Goal: Information Seeking & Learning: Check status

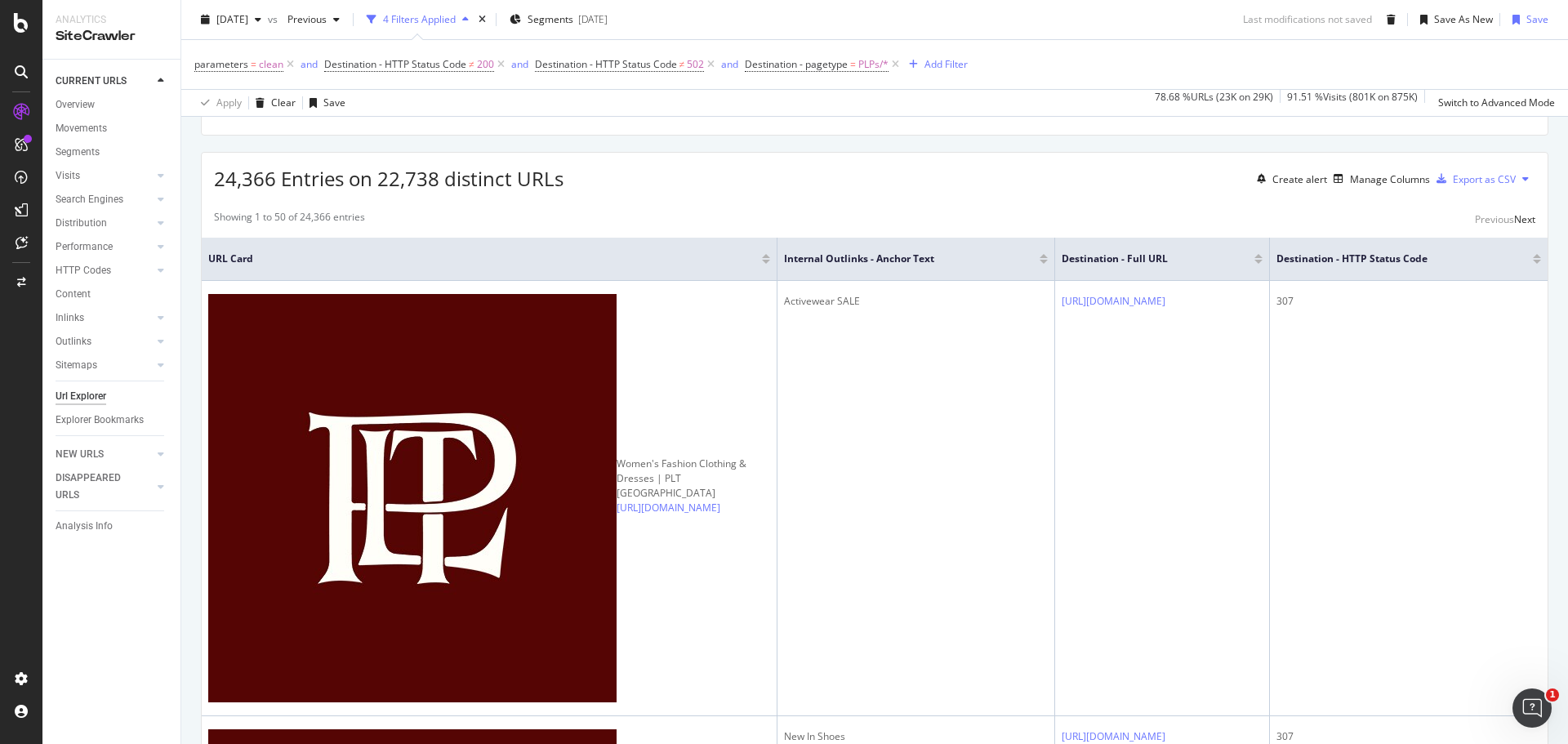
scroll to position [653, 0]
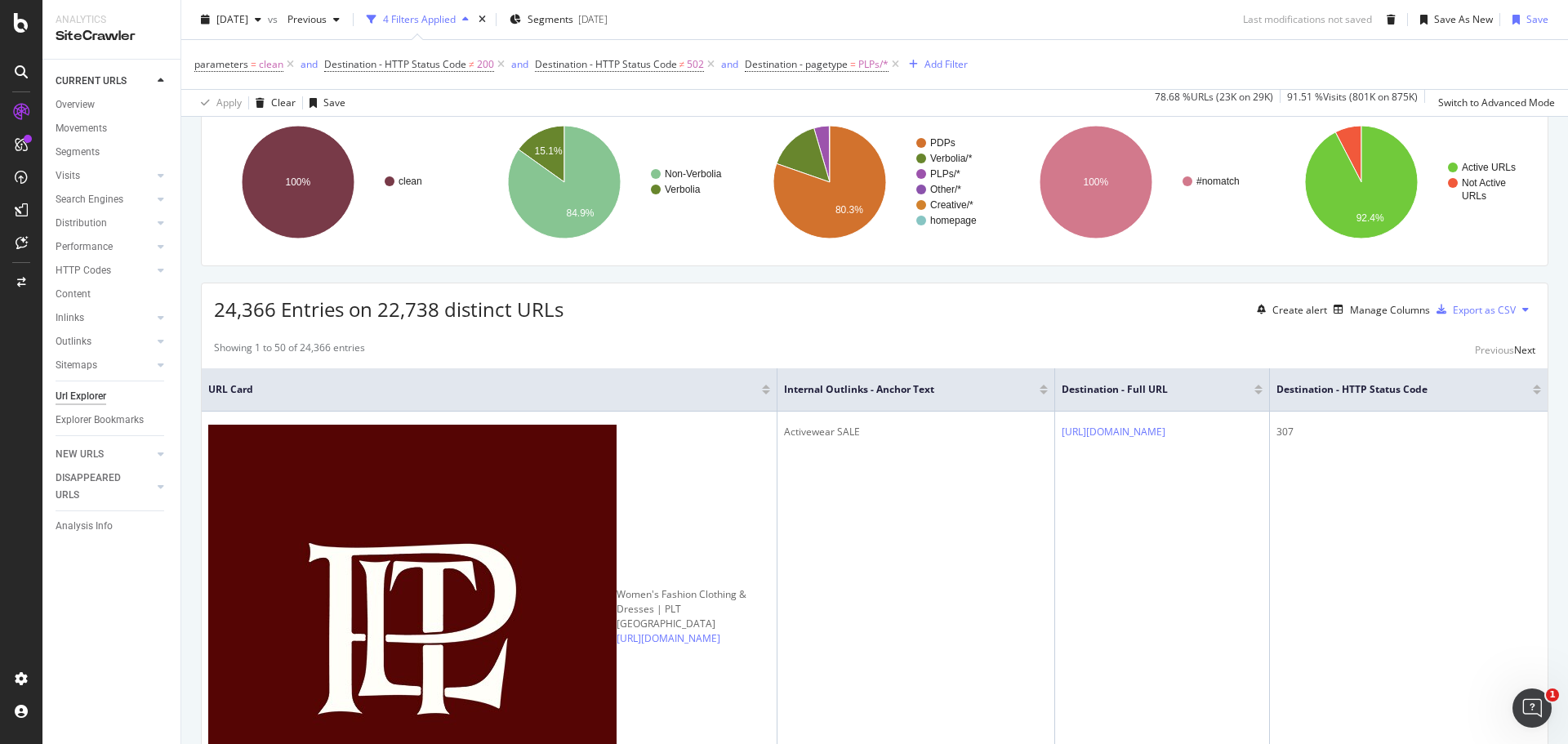
scroll to position [0, 0]
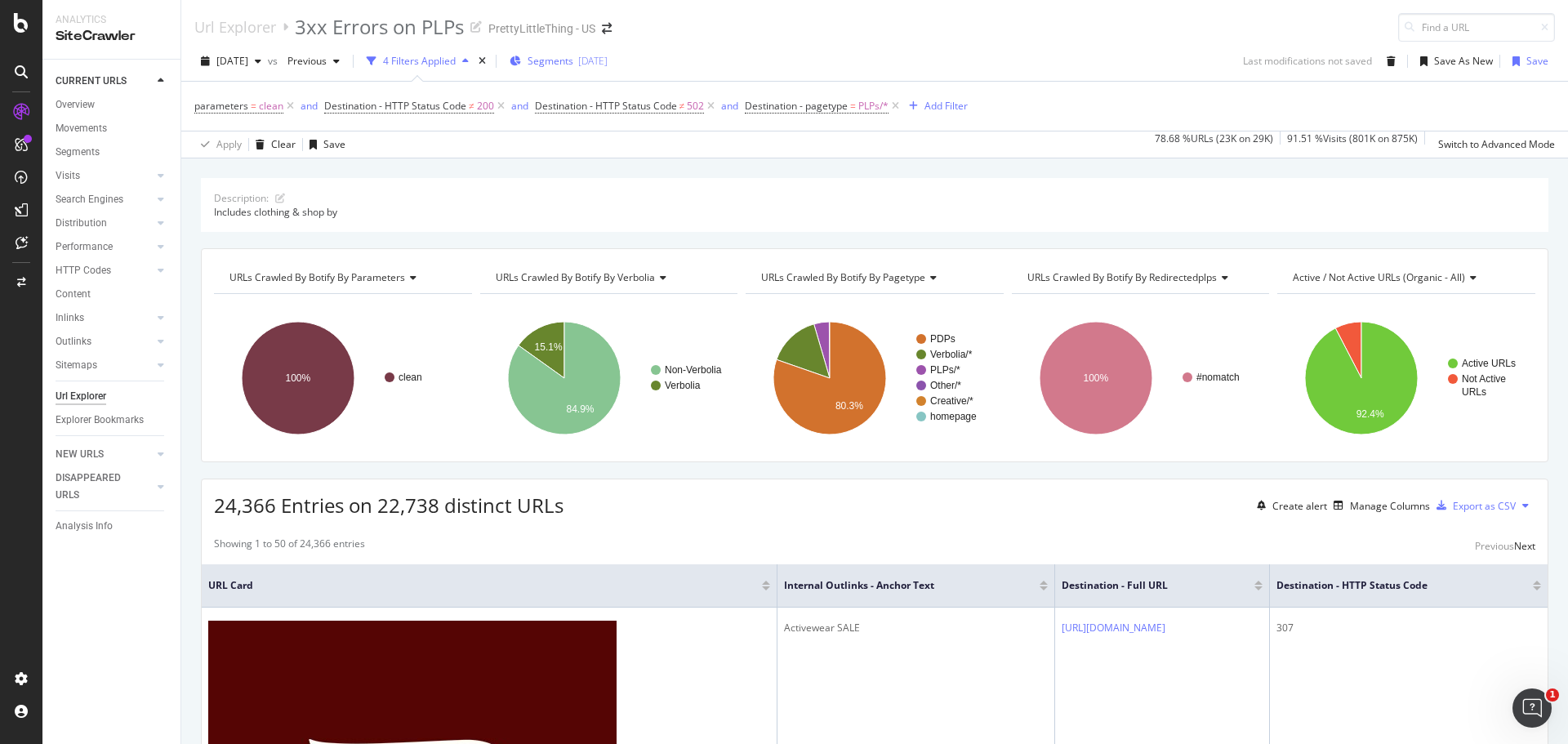
click at [607, 61] on div "[DATE]" at bounding box center [593, 61] width 29 height 14
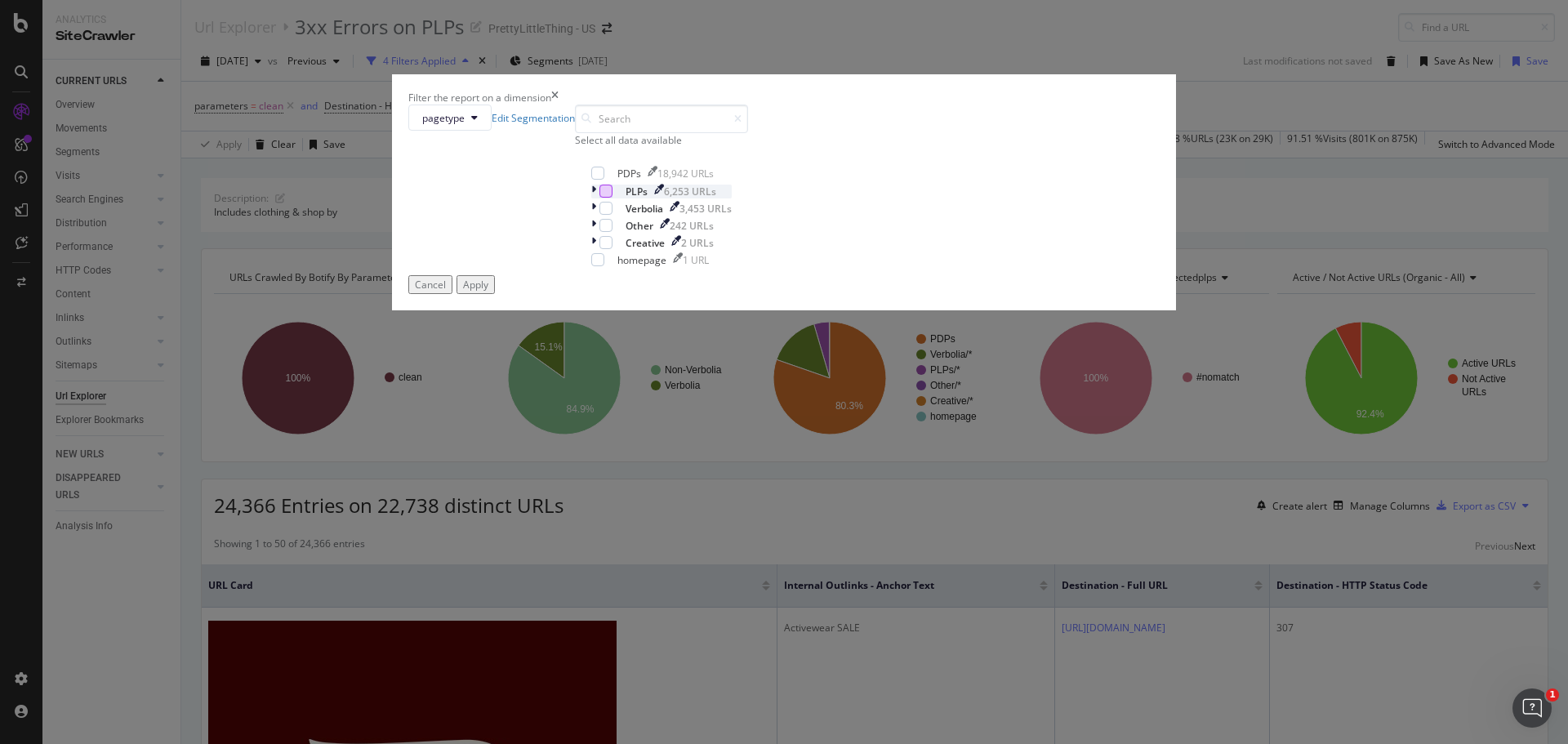
click at [613, 197] on div "modal" at bounding box center [606, 191] width 13 height 13
click at [489, 291] on div "Apply" at bounding box center [475, 284] width 26 height 14
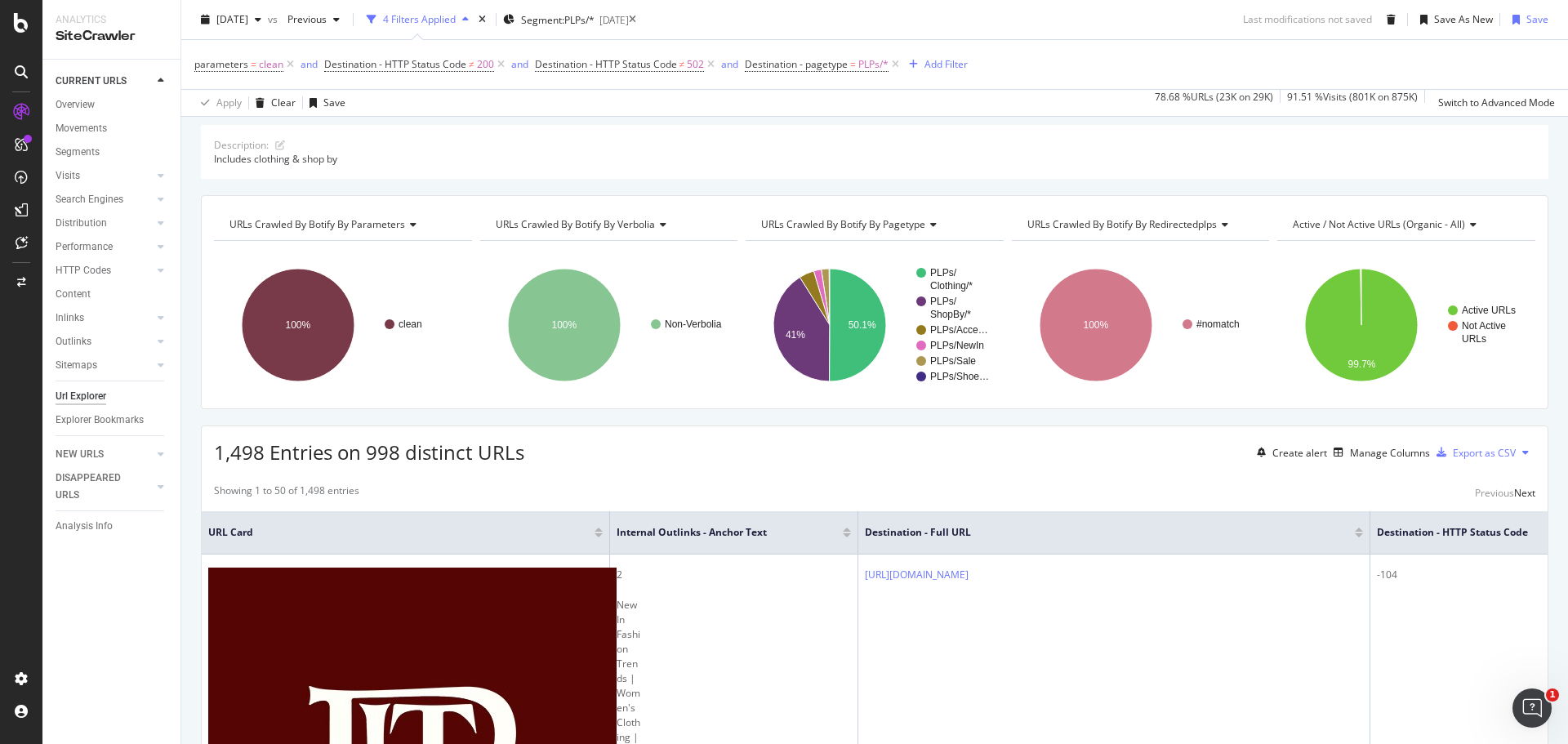
scroll to position [82, 0]
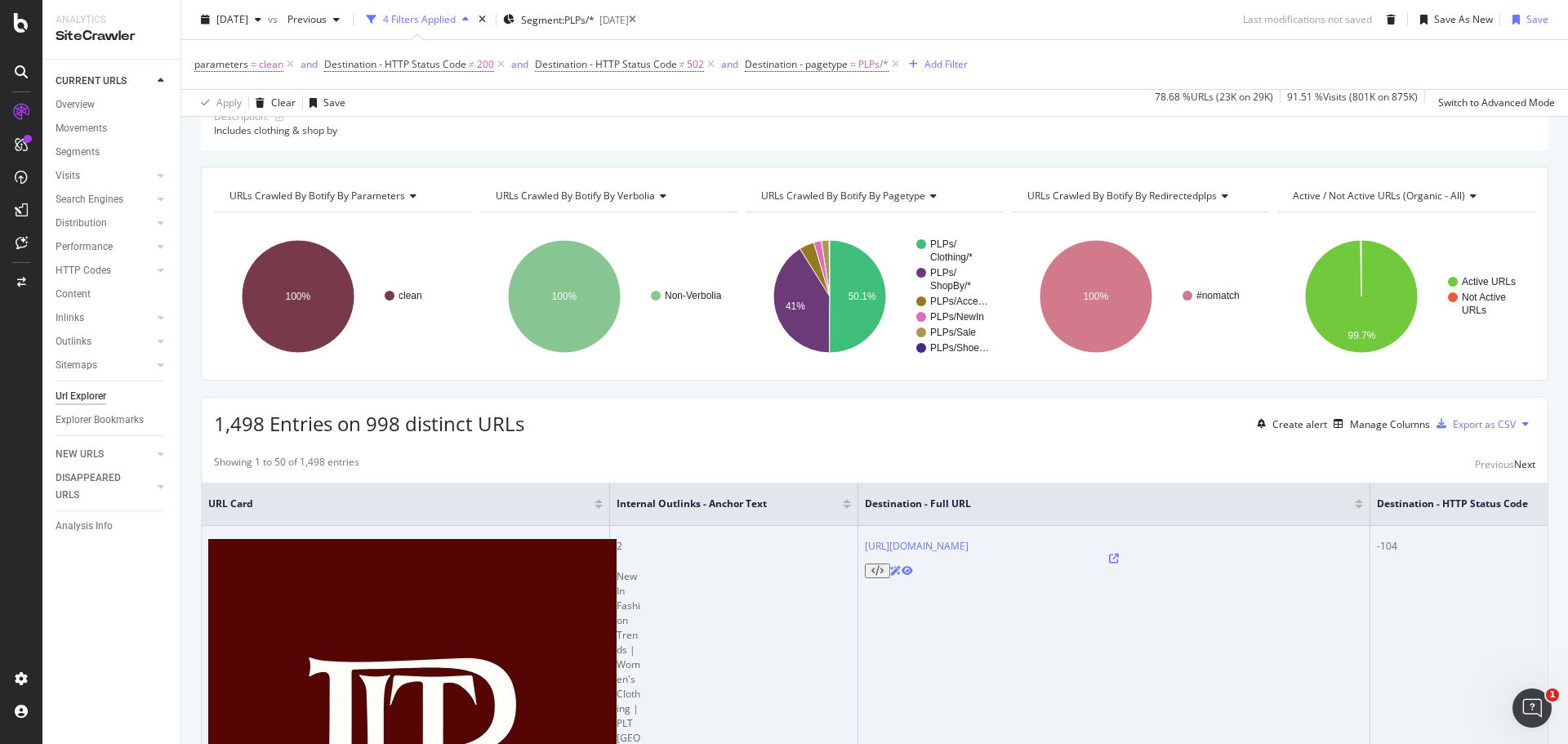
click at [1109, 554] on icon at bounding box center [1114, 558] width 10 height 10
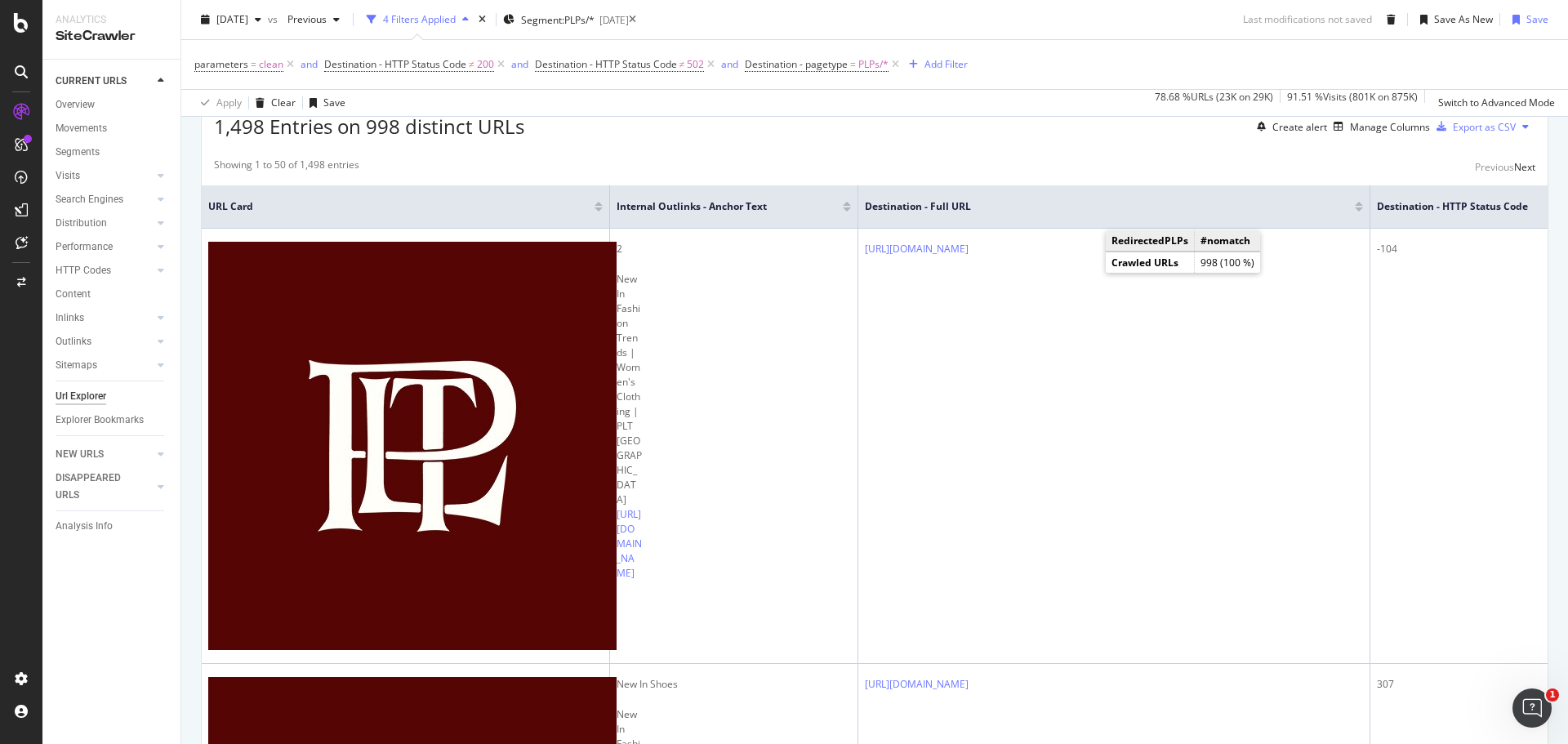
scroll to position [409, 0]
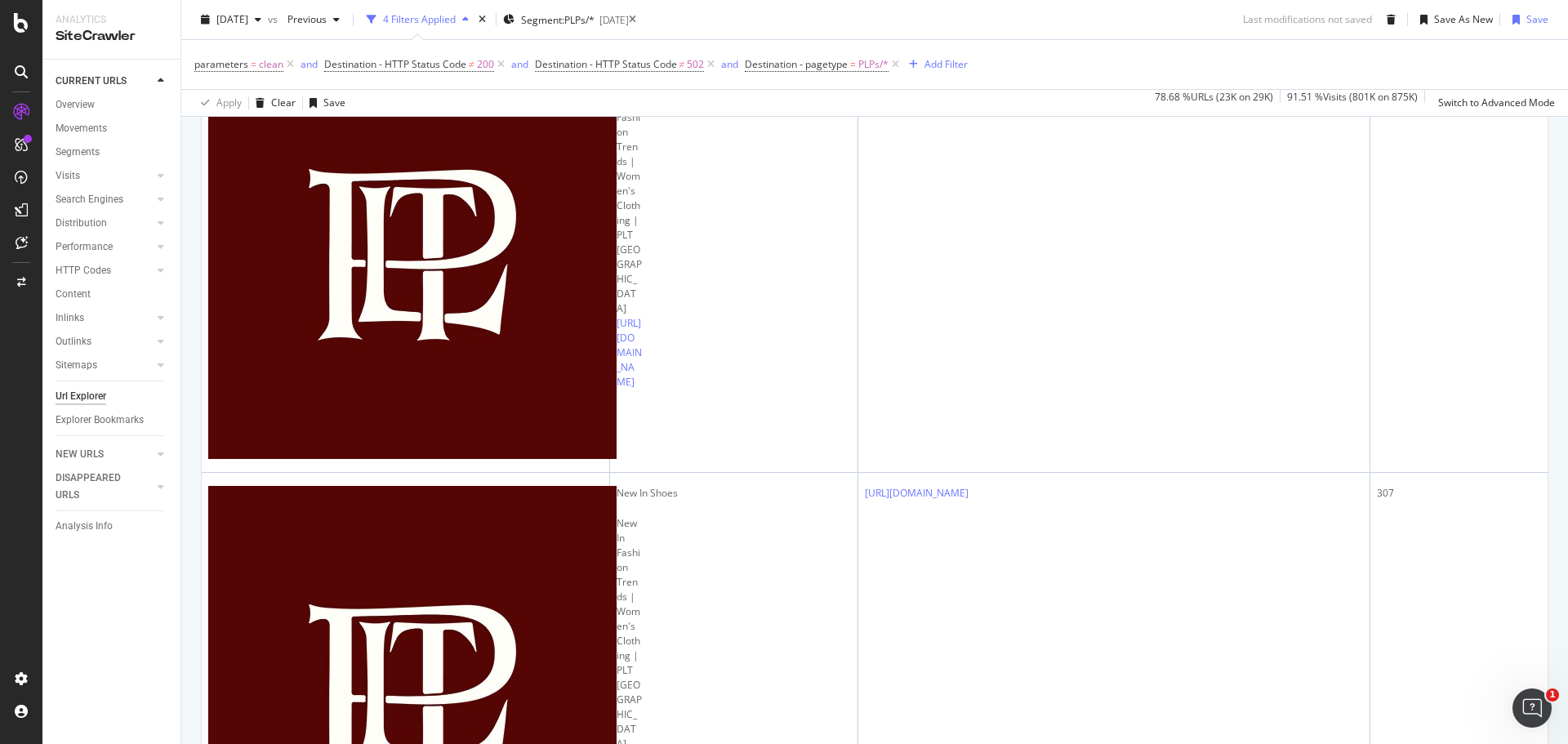
scroll to position [571, 0]
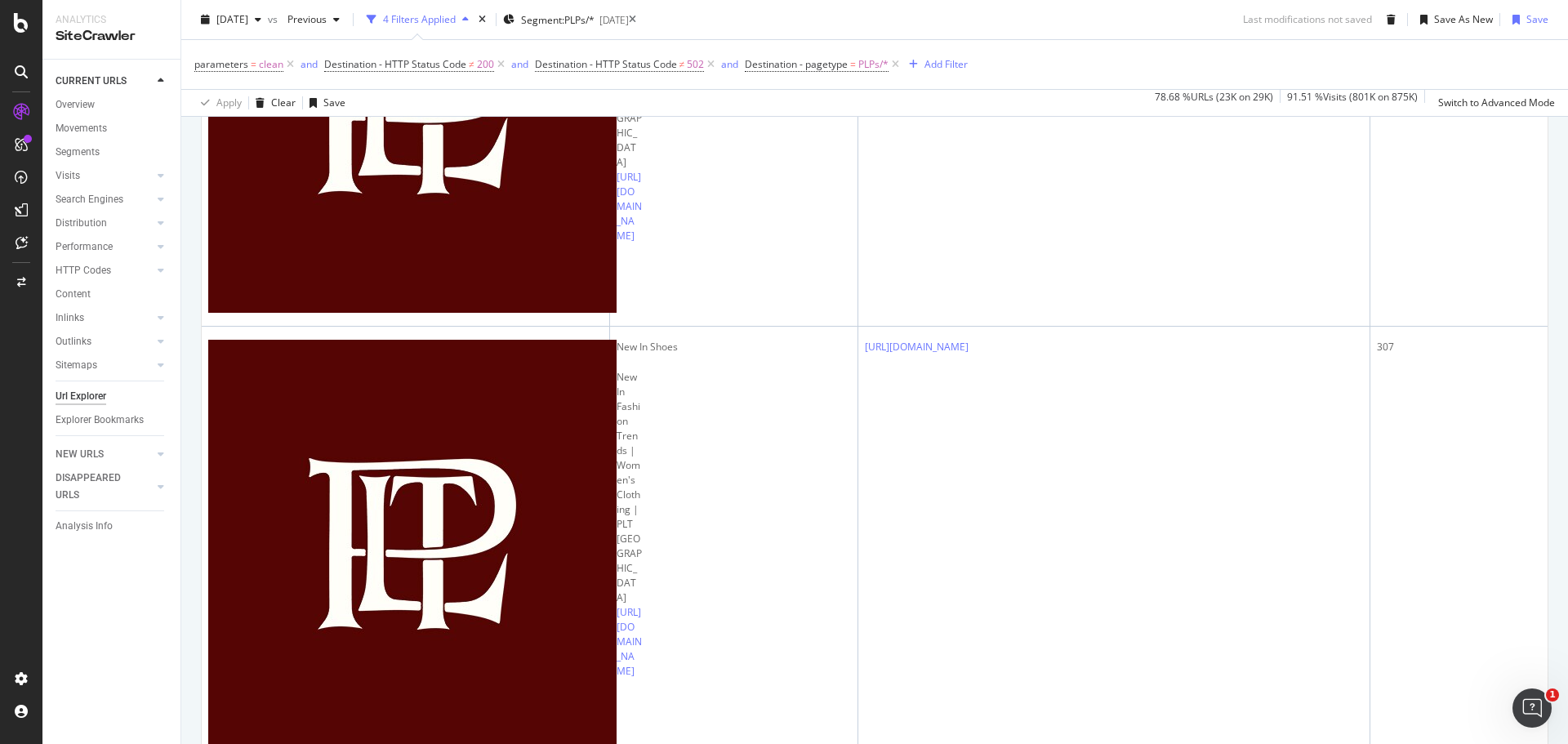
scroll to position [817, 0]
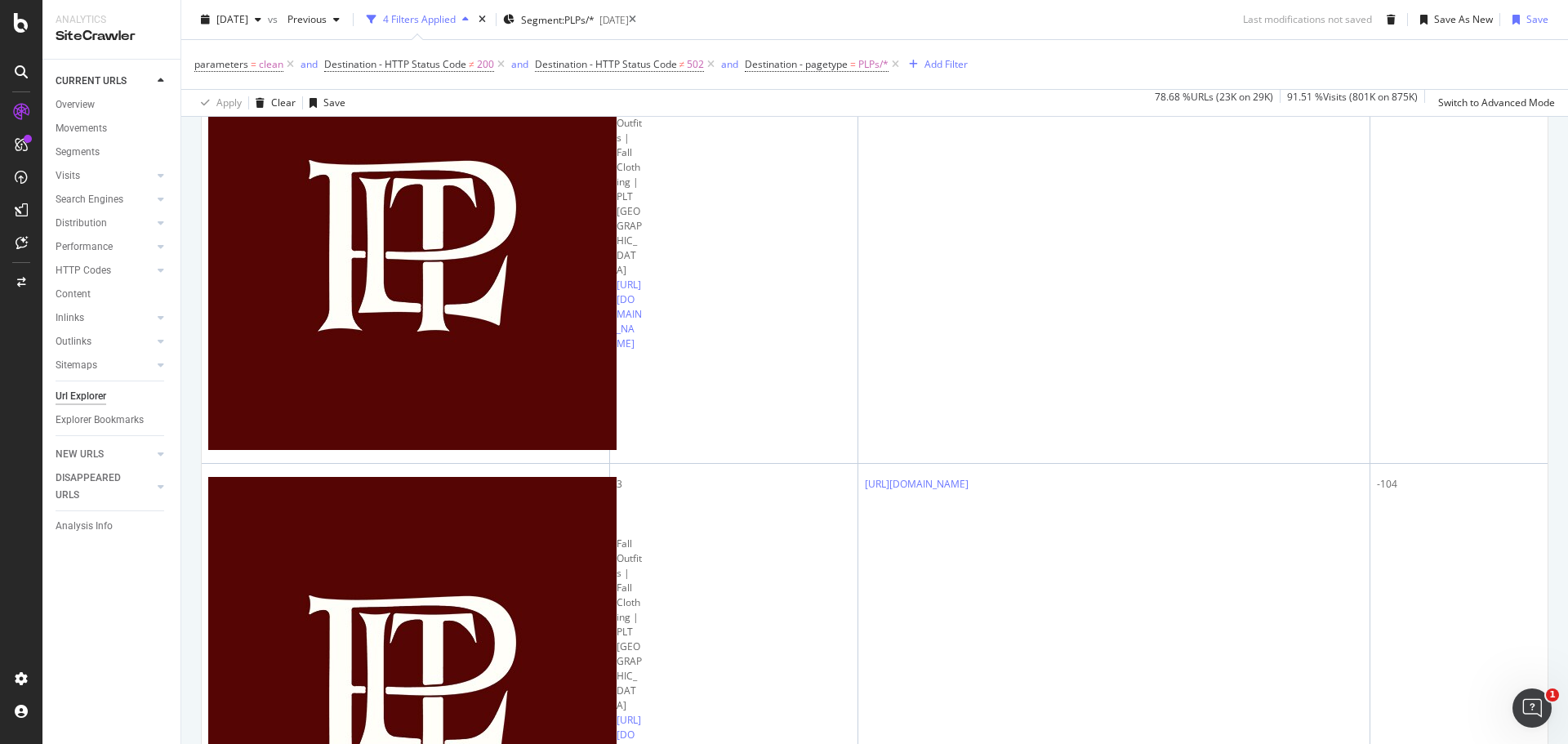
scroll to position [3430, 0]
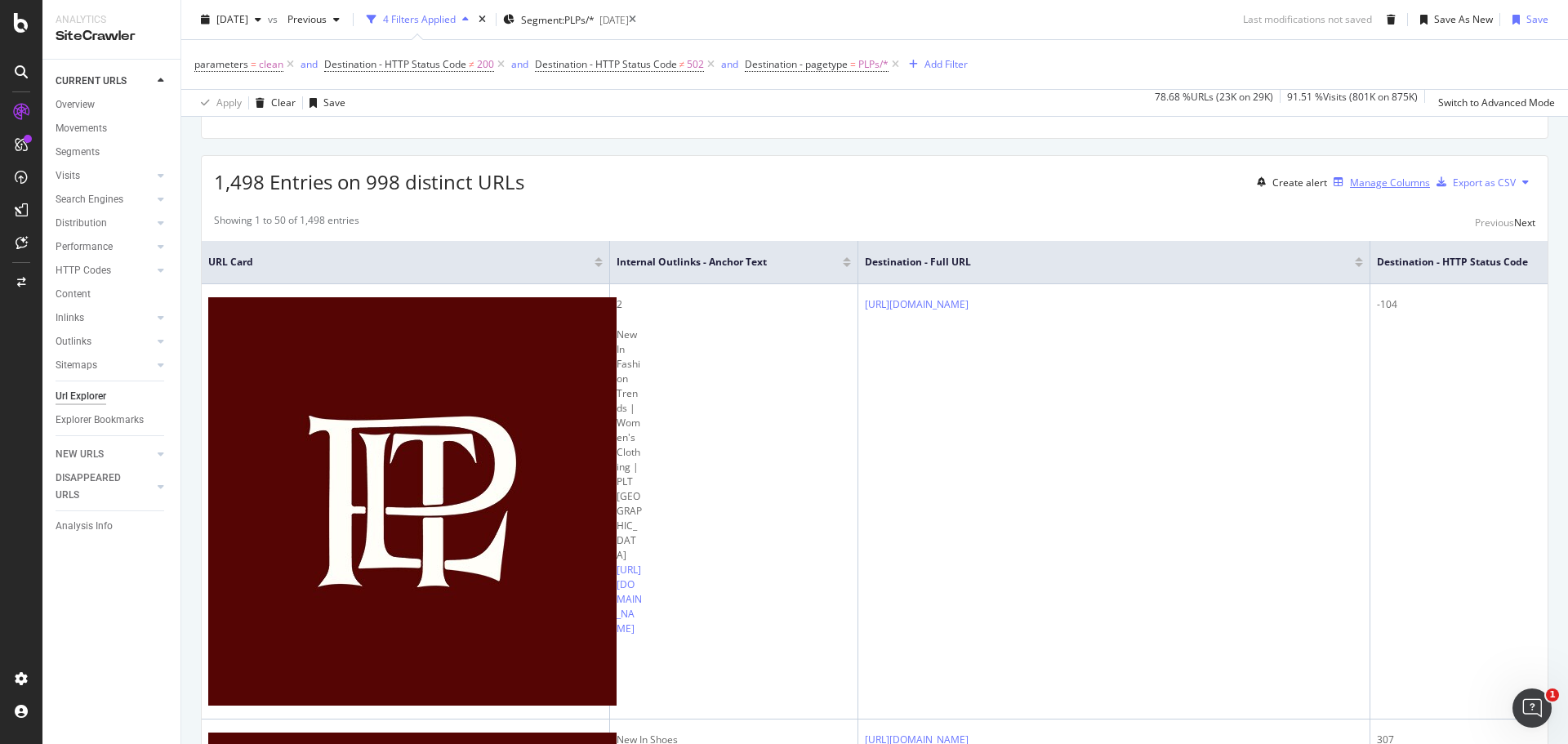
scroll to position [245, 0]
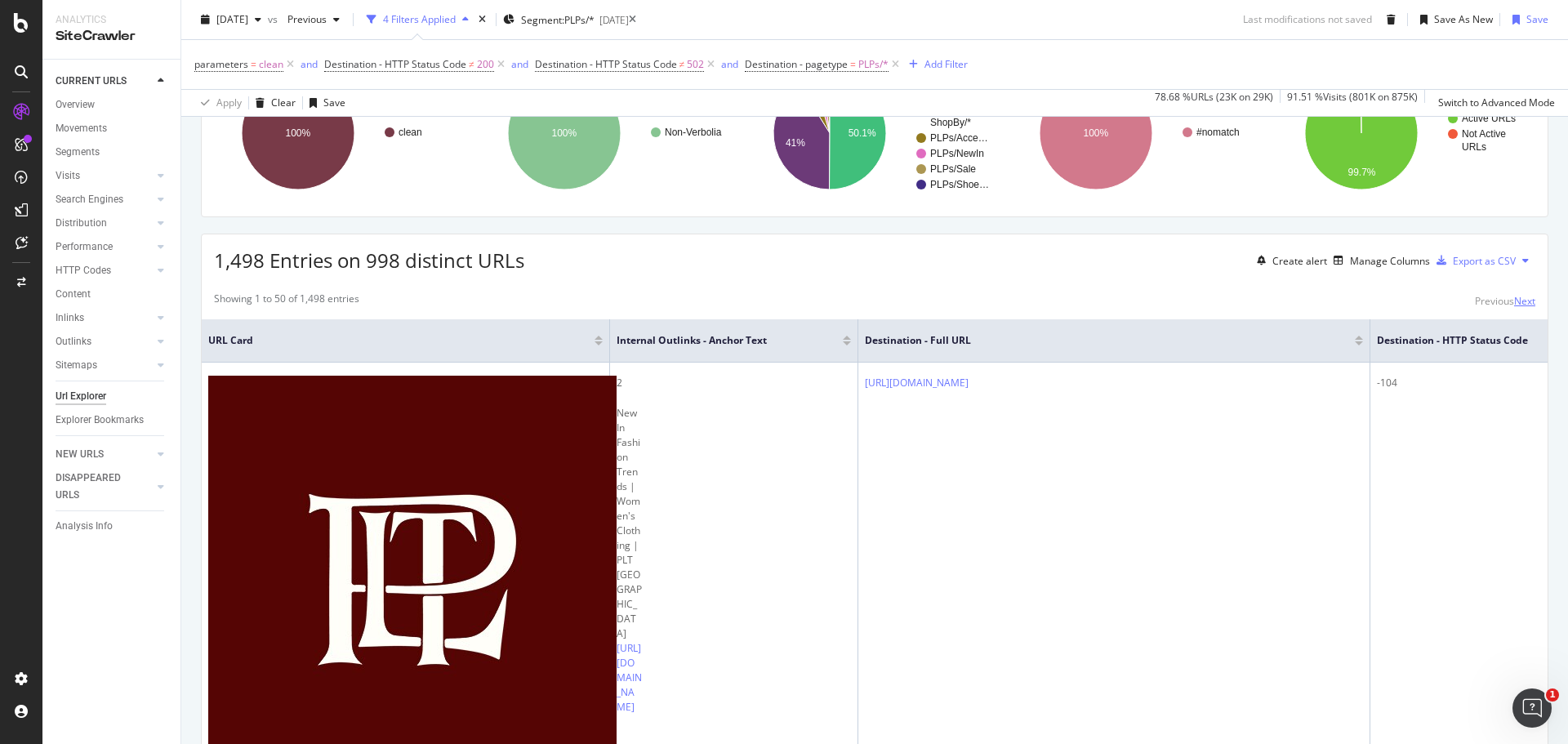
click at [1514, 294] on div "Next" at bounding box center [1525, 301] width 21 height 14
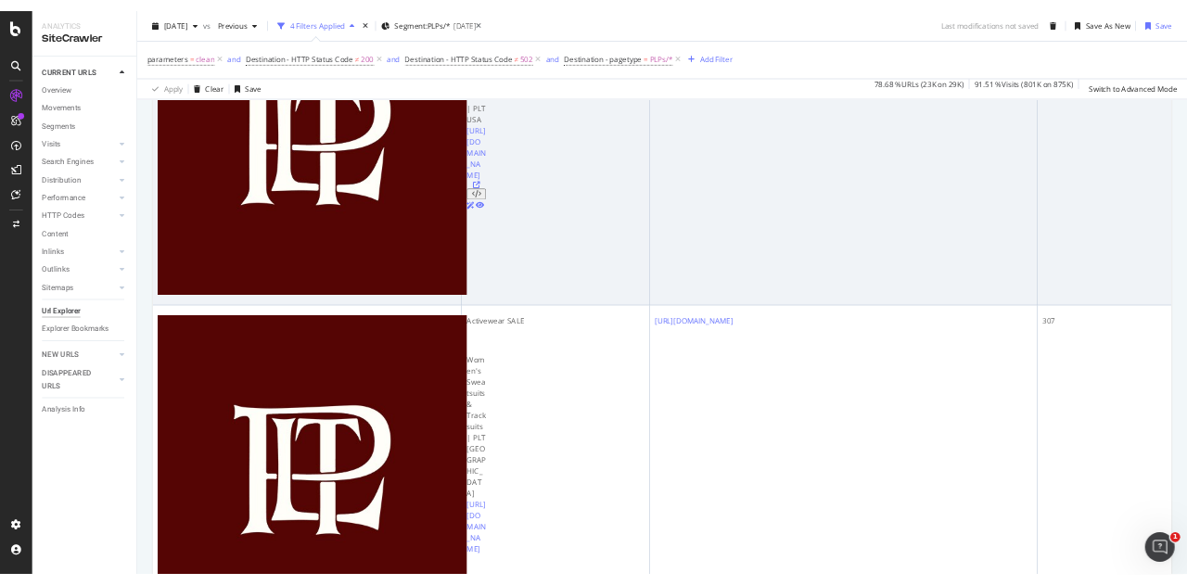
scroll to position [2505, 0]
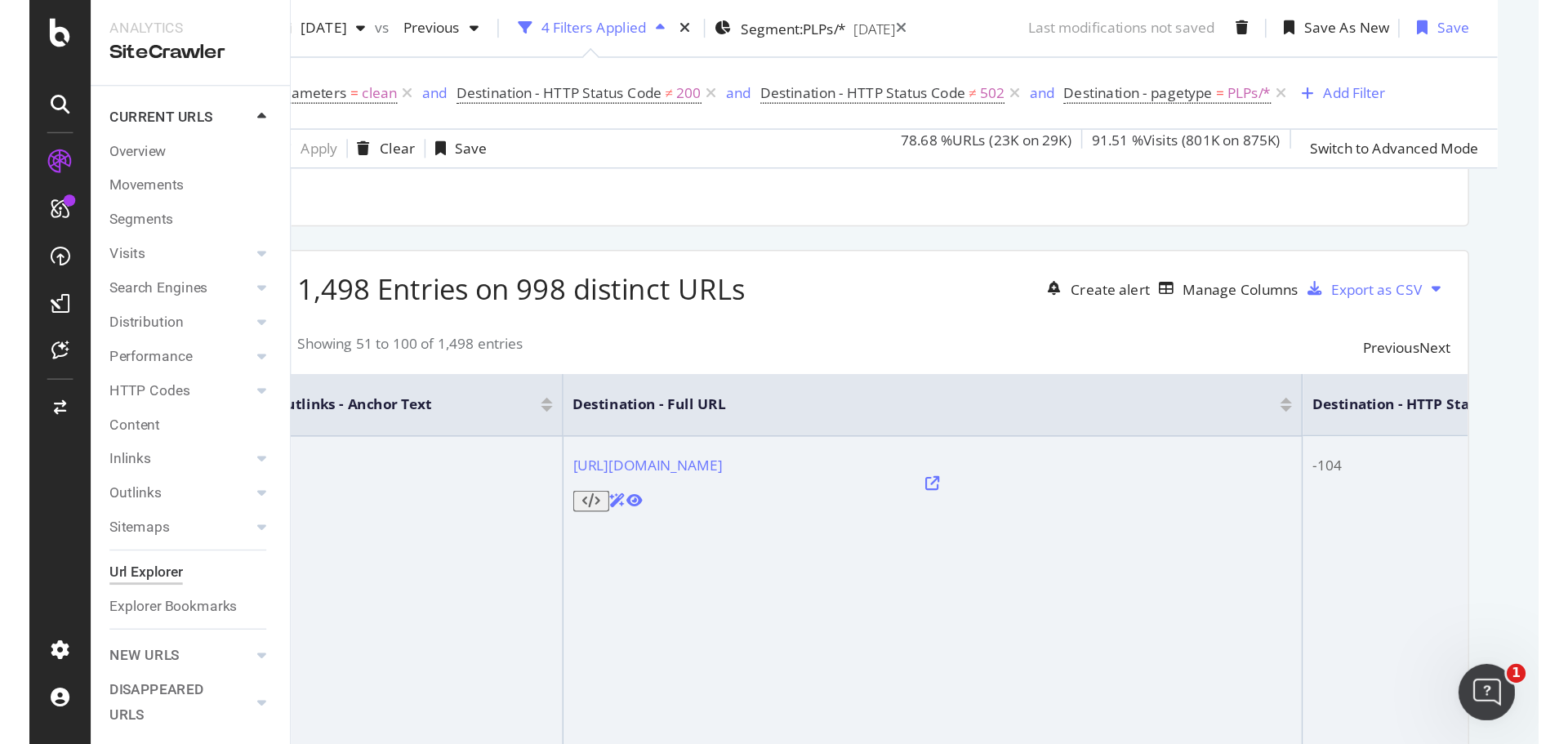
scroll to position [0, 459]
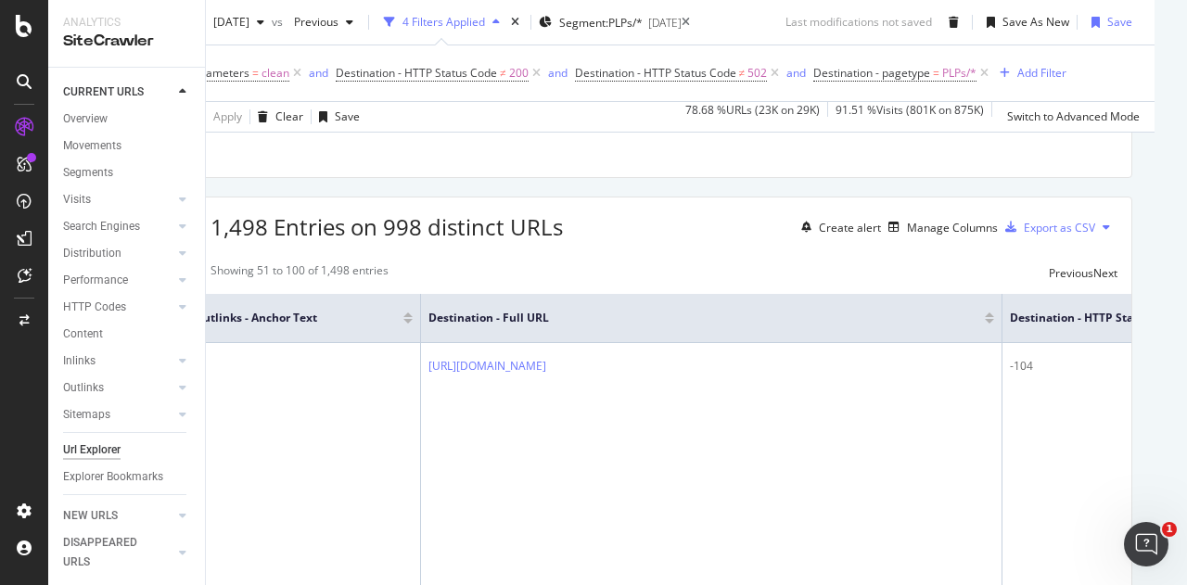
click at [853, 265] on div "Showing 51 to 100 of 1,498 entries Previous Next" at bounding box center [664, 274] width 935 height 22
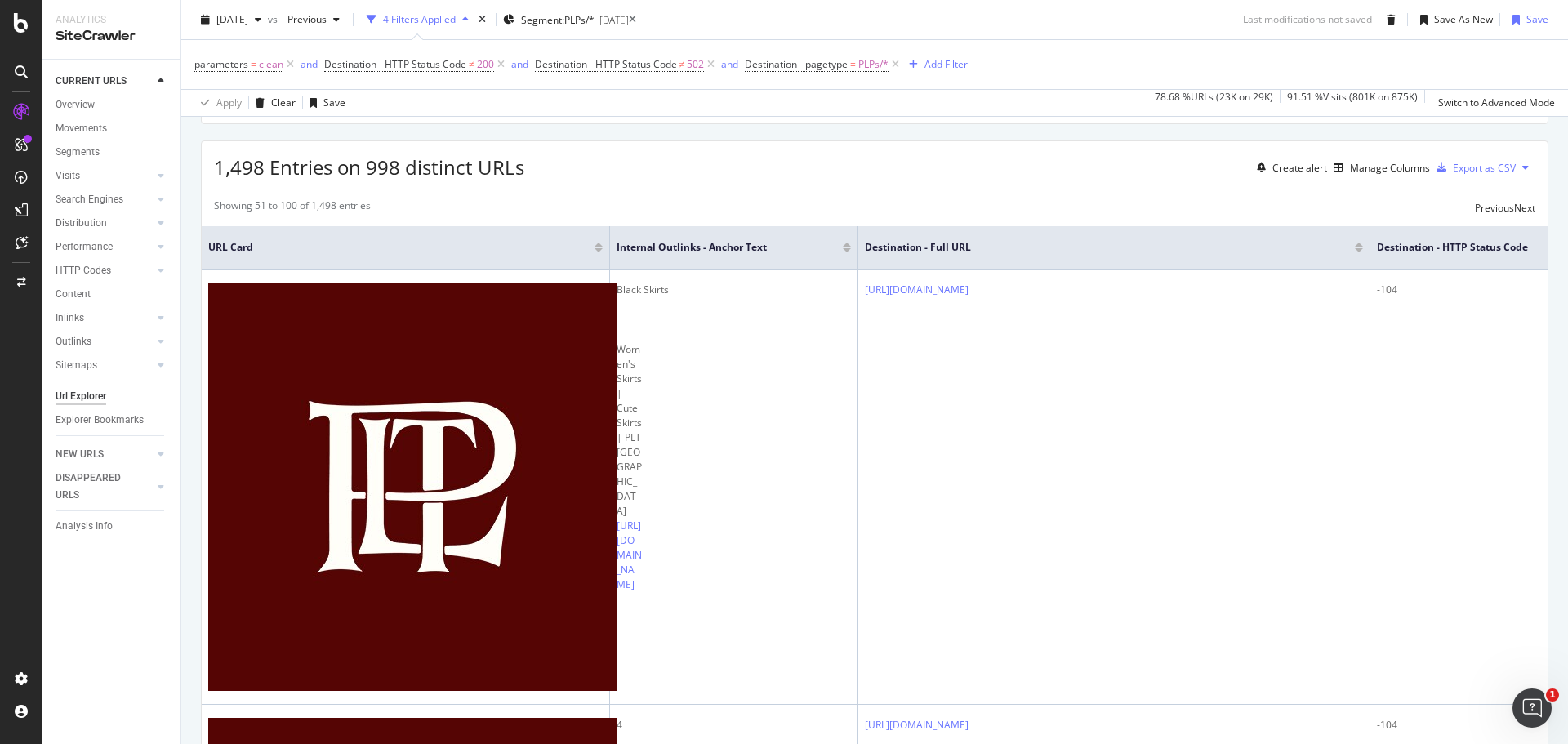
scroll to position [61, 0]
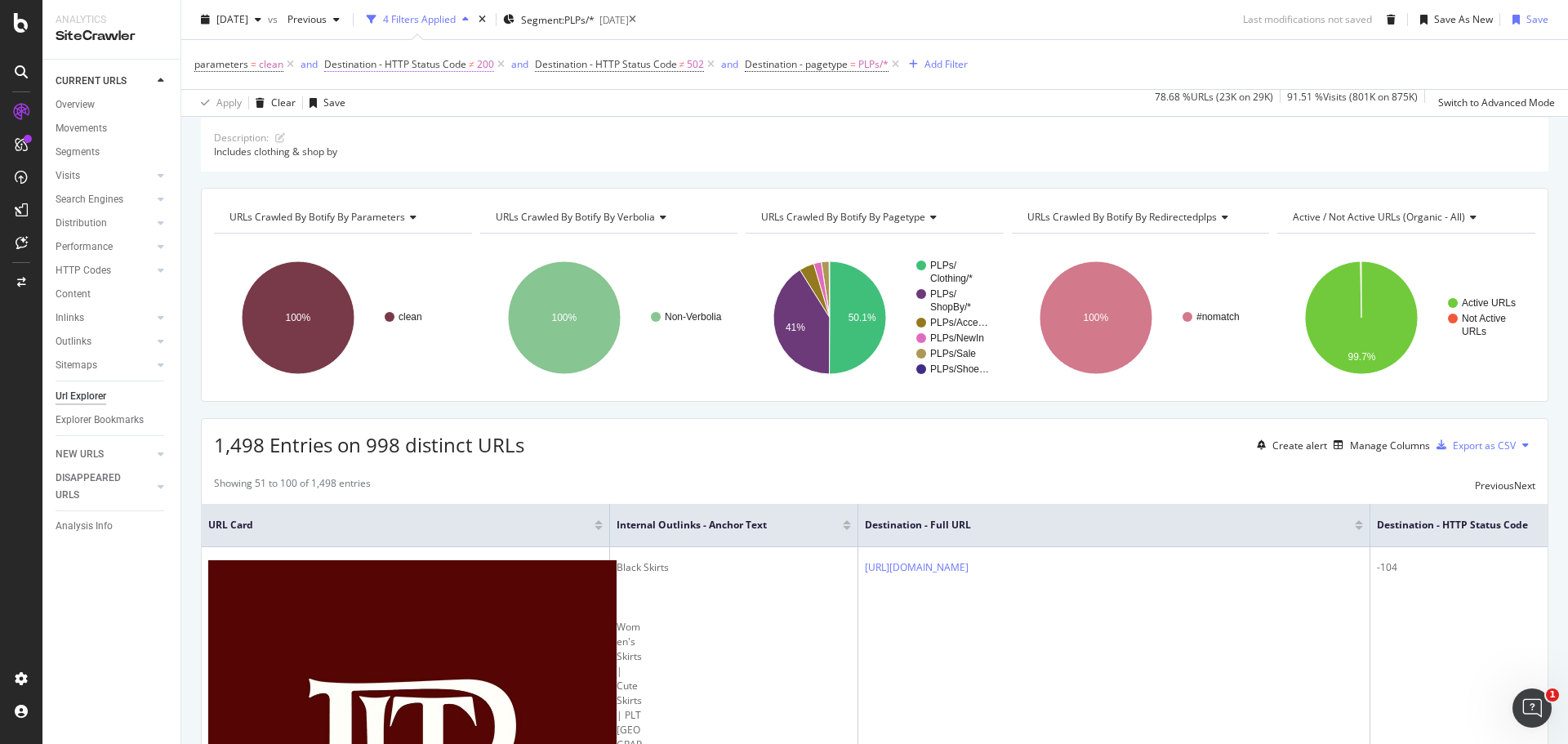
click at [394, 58] on span "Destination - HTTP Status Code" at bounding box center [394, 64] width 142 height 14
click at [386, 136] on span "Not Equal to" at bounding box center [360, 129] width 55 height 14
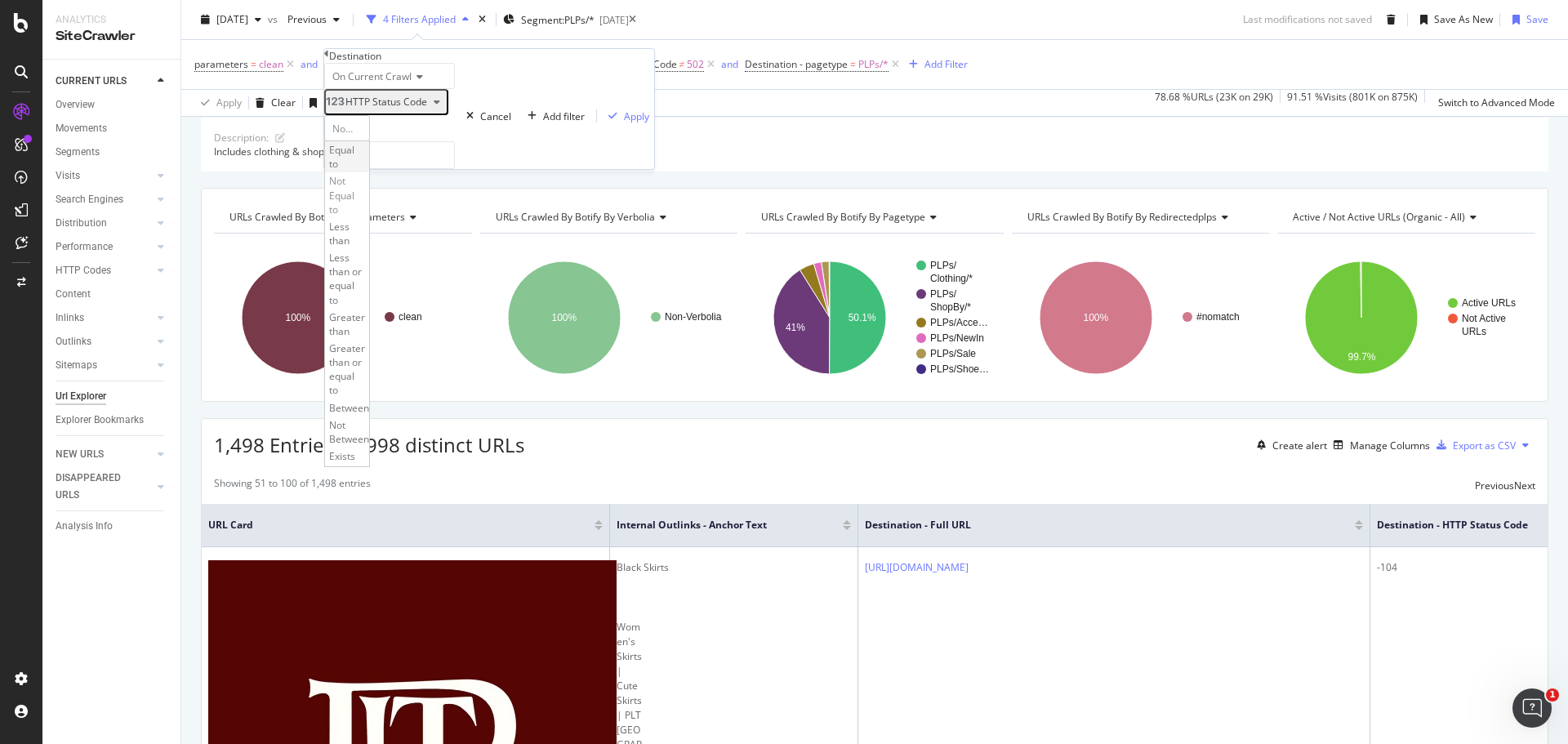
click at [369, 173] on div "Equal to" at bounding box center [347, 156] width 44 height 31
click at [401, 169] on input "200" at bounding box center [389, 155] width 130 height 28
click at [366, 202] on span "-104" at bounding box center [367, 195] width 76 height 14
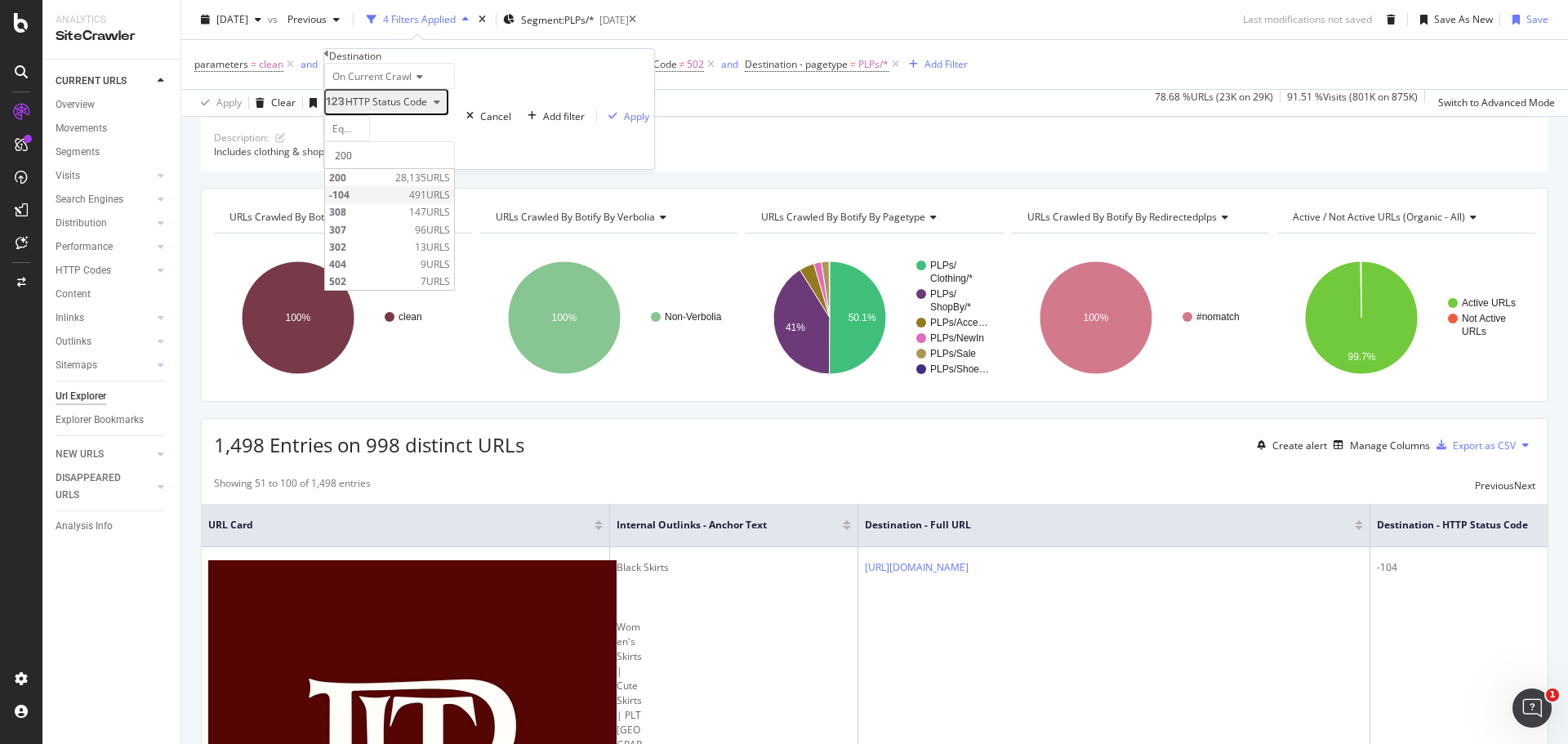
type input "-104"
click at [624, 123] on div "Apply" at bounding box center [637, 116] width 26 height 14
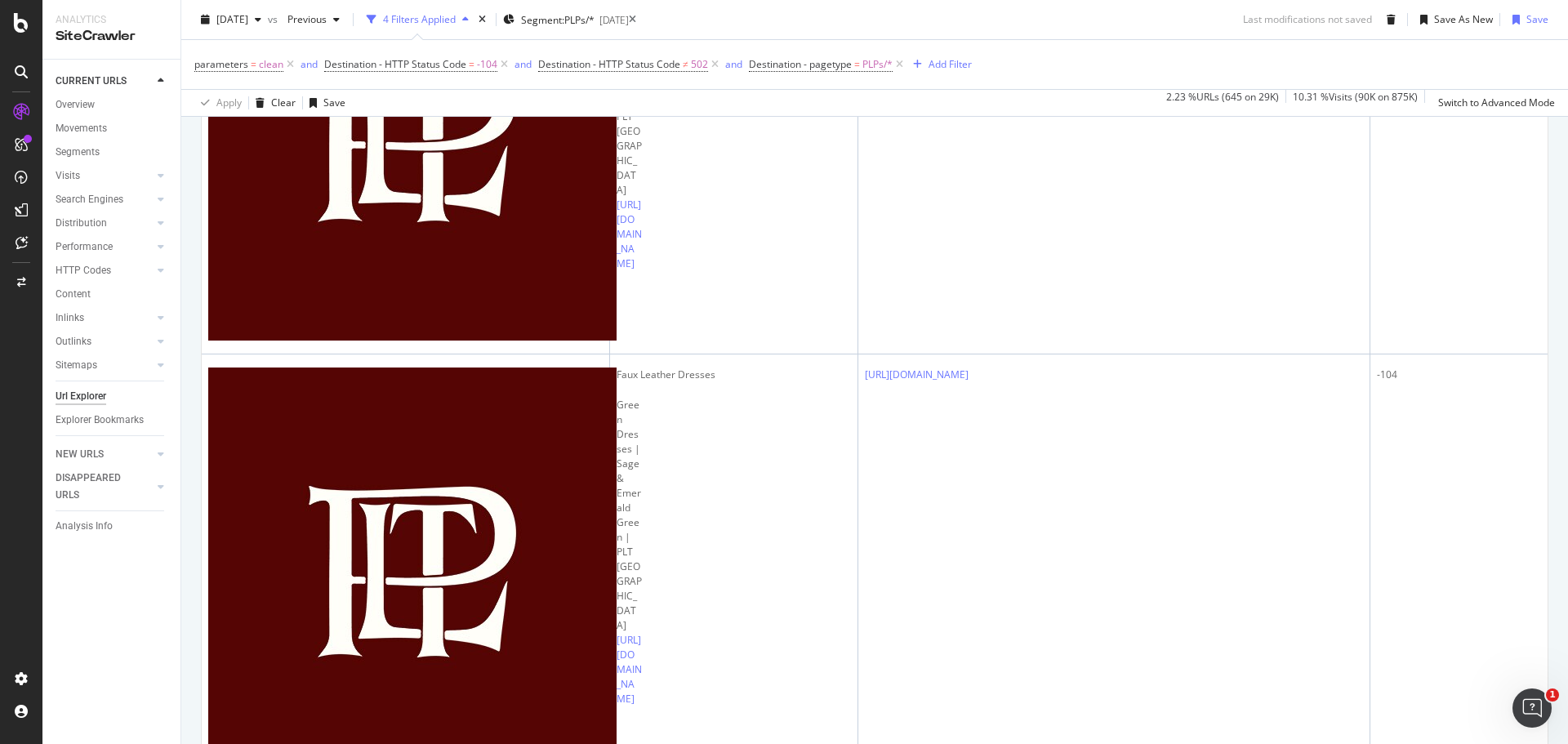
scroll to position [3755, 0]
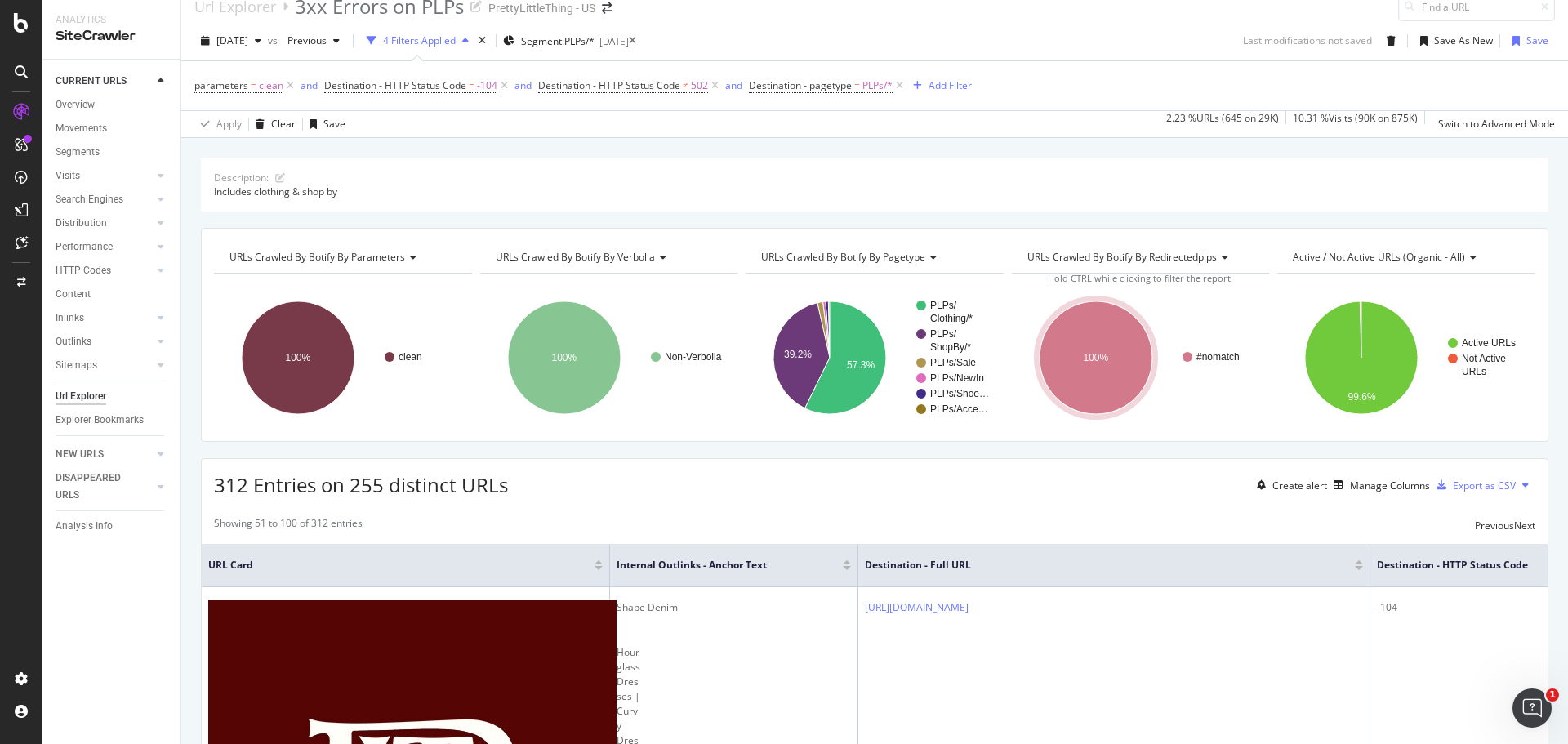
scroll to position [0, 0]
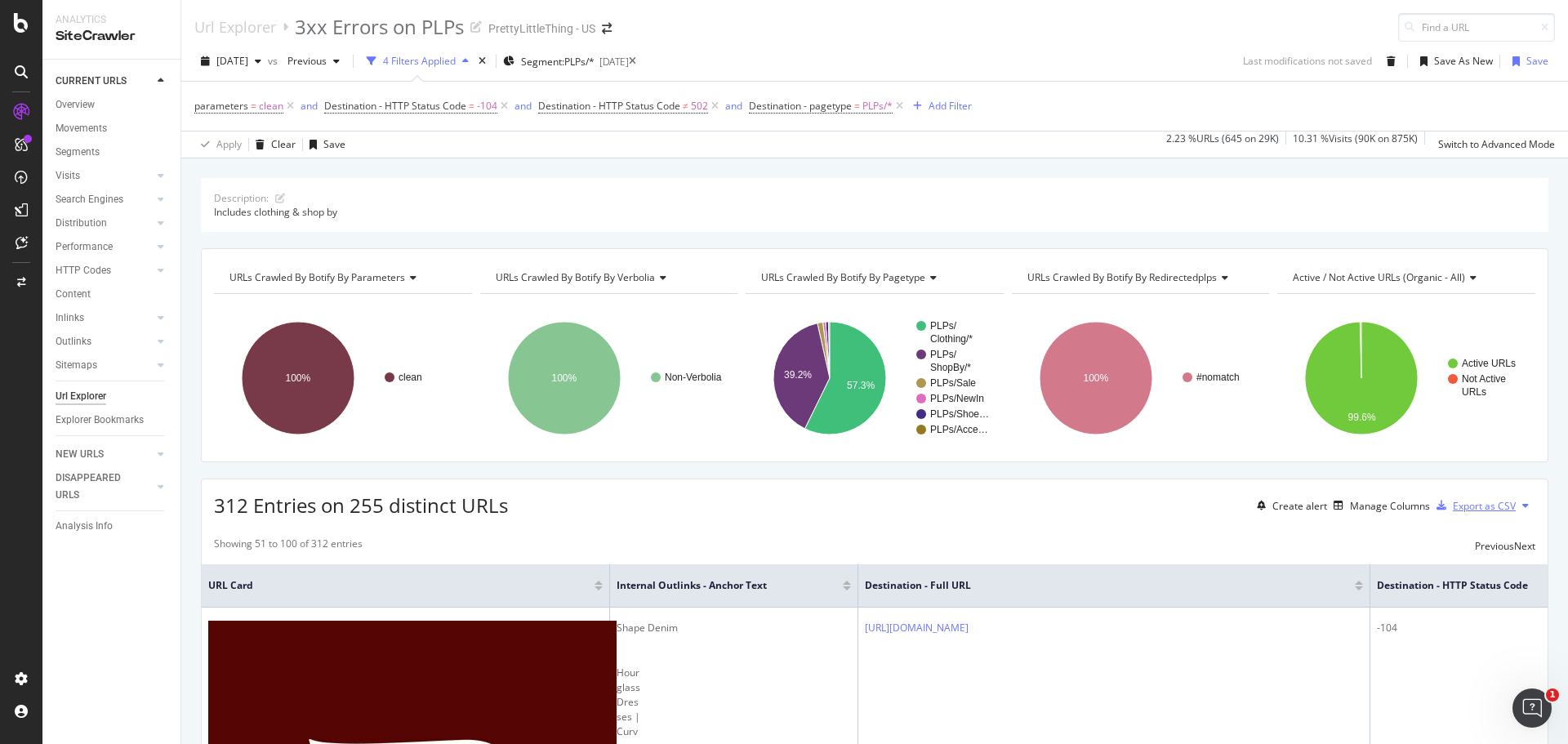
click at [1439, 501] on div "button" at bounding box center [1441, 505] width 23 height 10
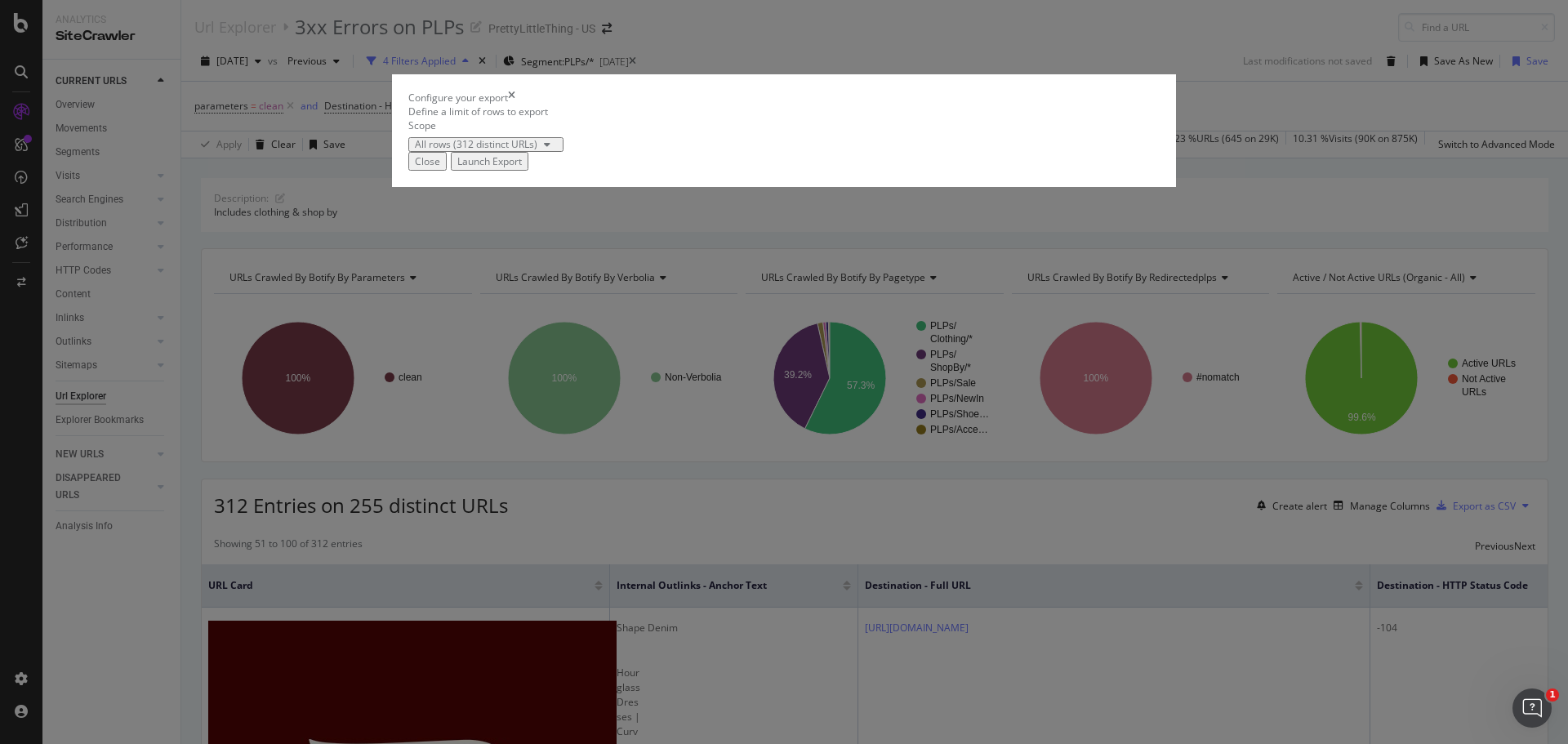
click at [528, 171] on button "Launch Export" at bounding box center [490, 161] width 77 height 18
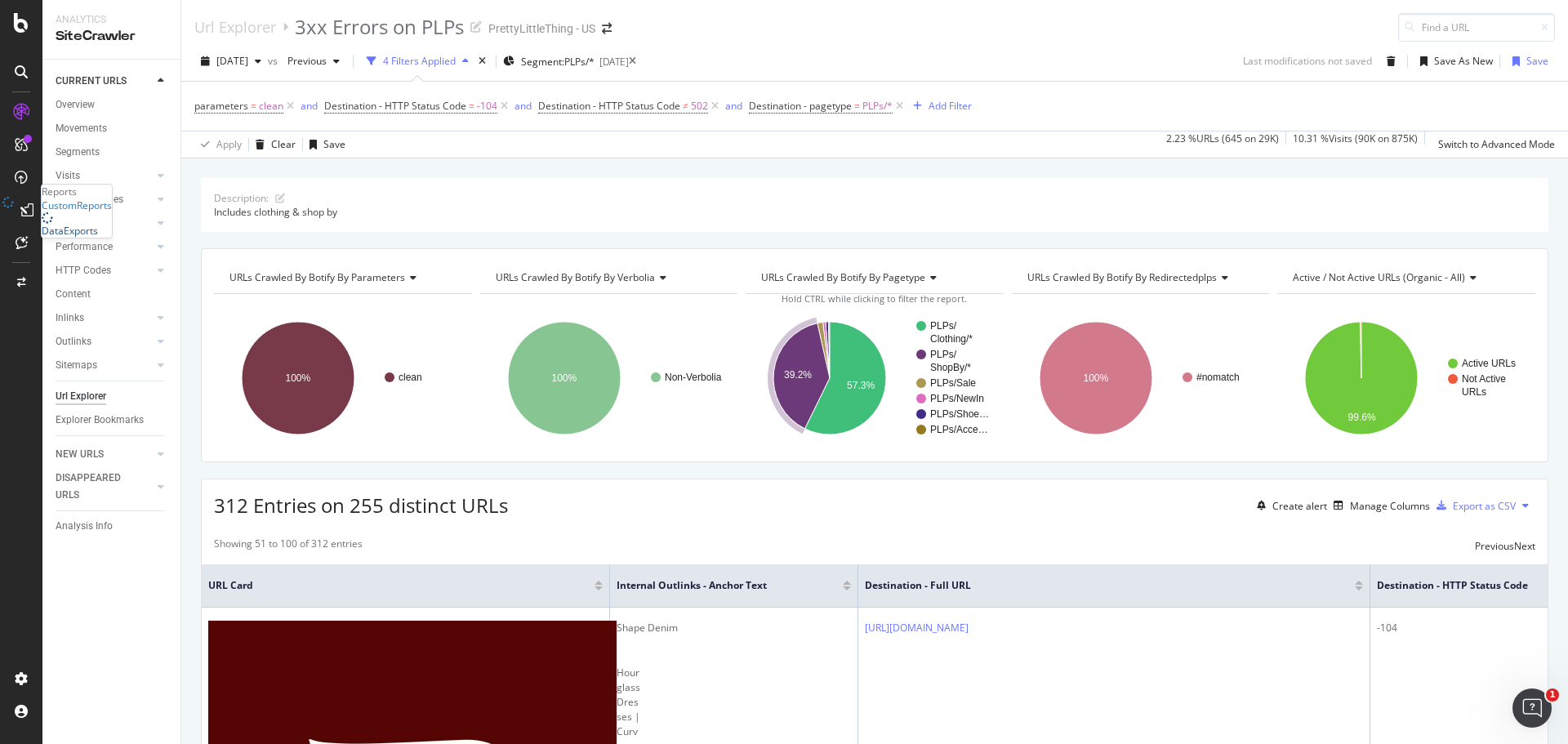
click at [90, 238] on div "DataExports" at bounding box center [70, 231] width 56 height 14
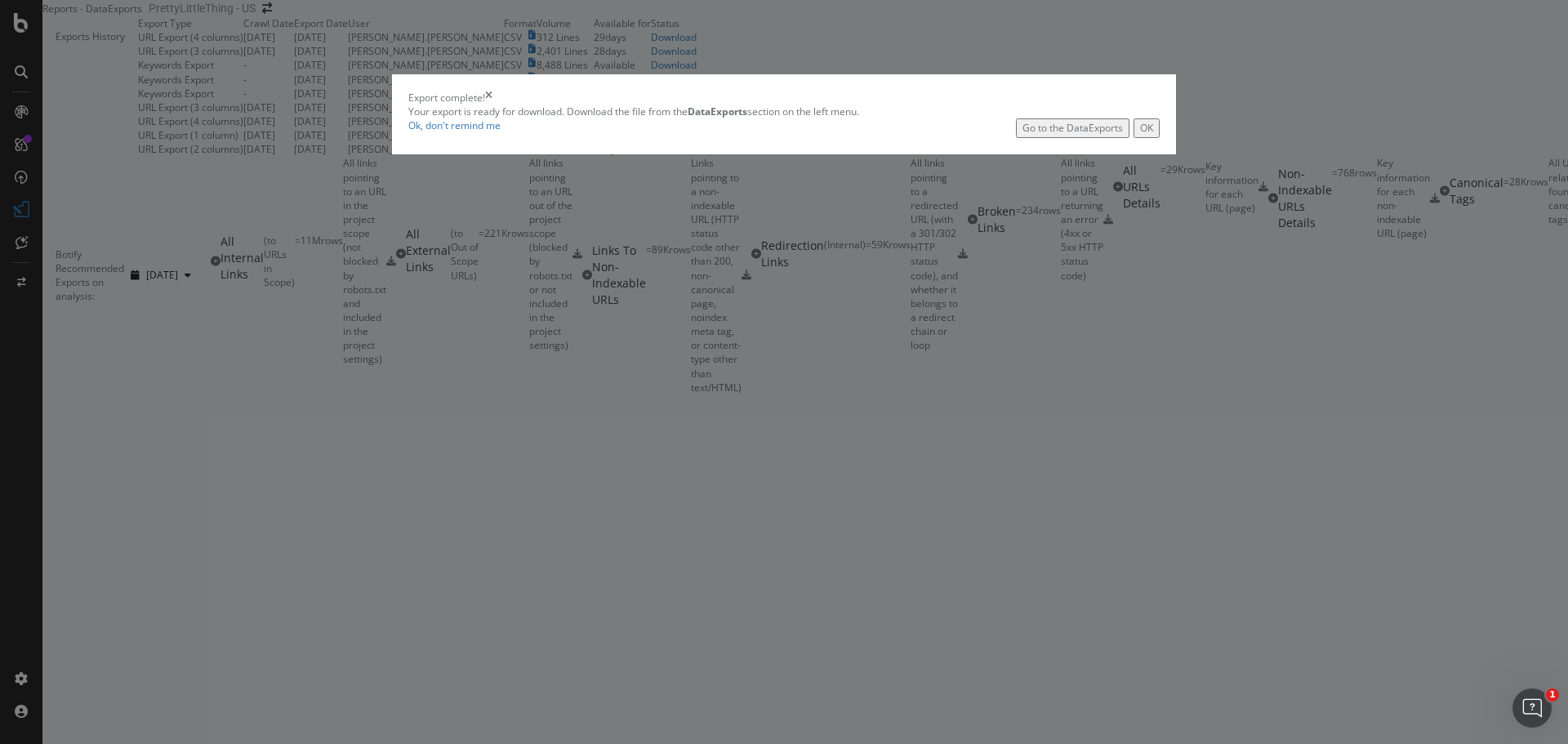
click at [1022, 135] on div "Go to the DataExports" at bounding box center [1072, 128] width 100 height 14
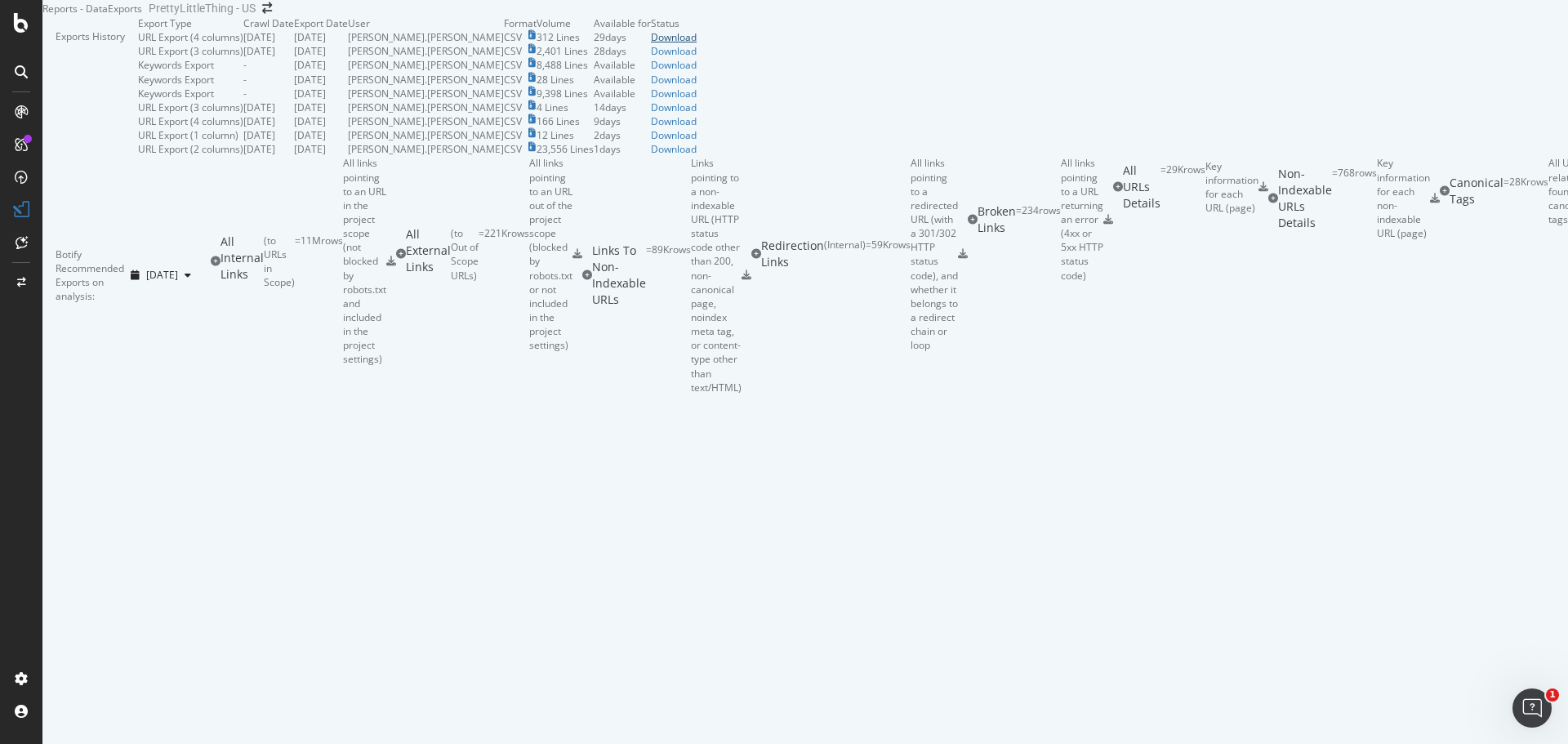
click at [696, 44] on div "Download" at bounding box center [674, 37] width 46 height 14
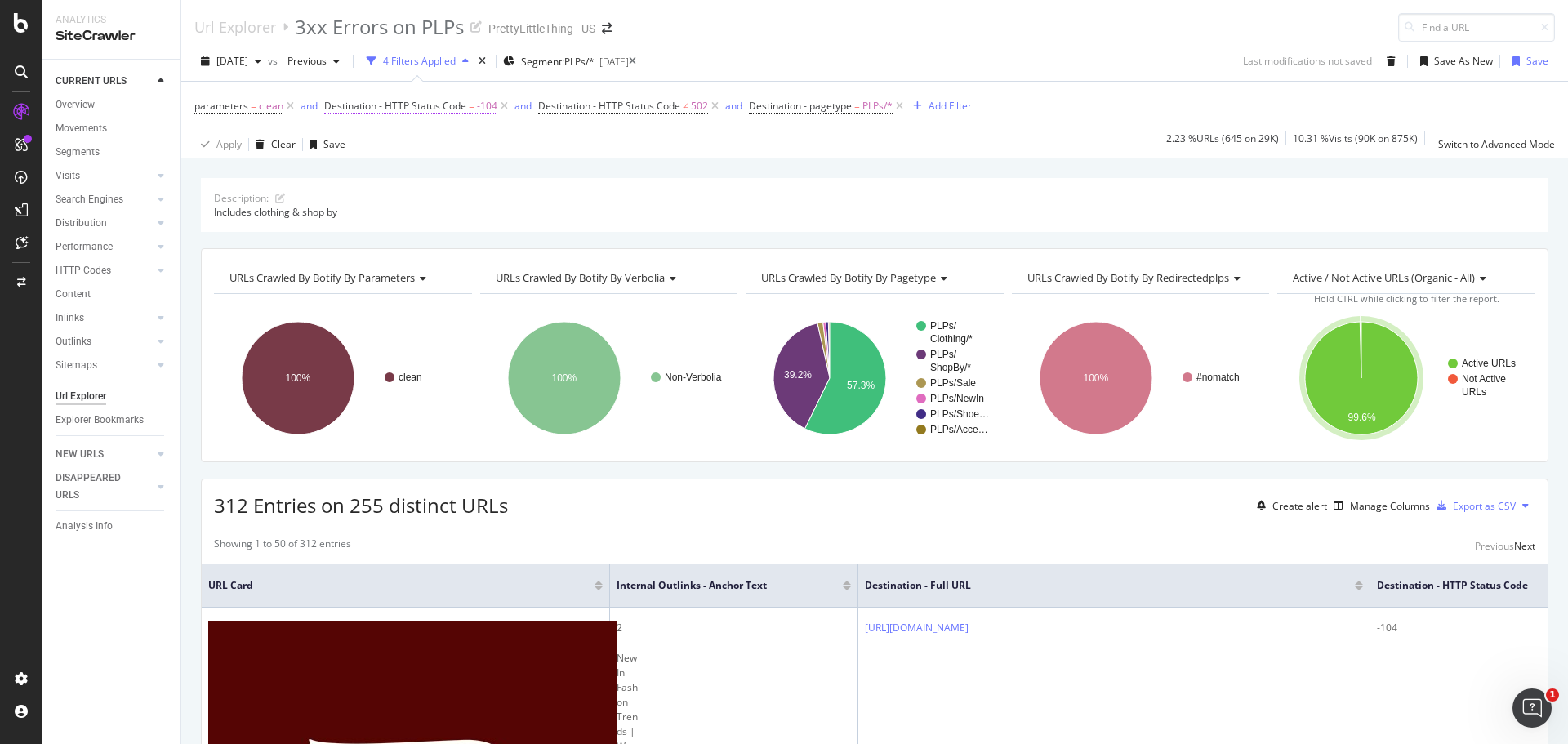
click at [454, 100] on span "Destination - HTTP Status Code" at bounding box center [394, 106] width 142 height 14
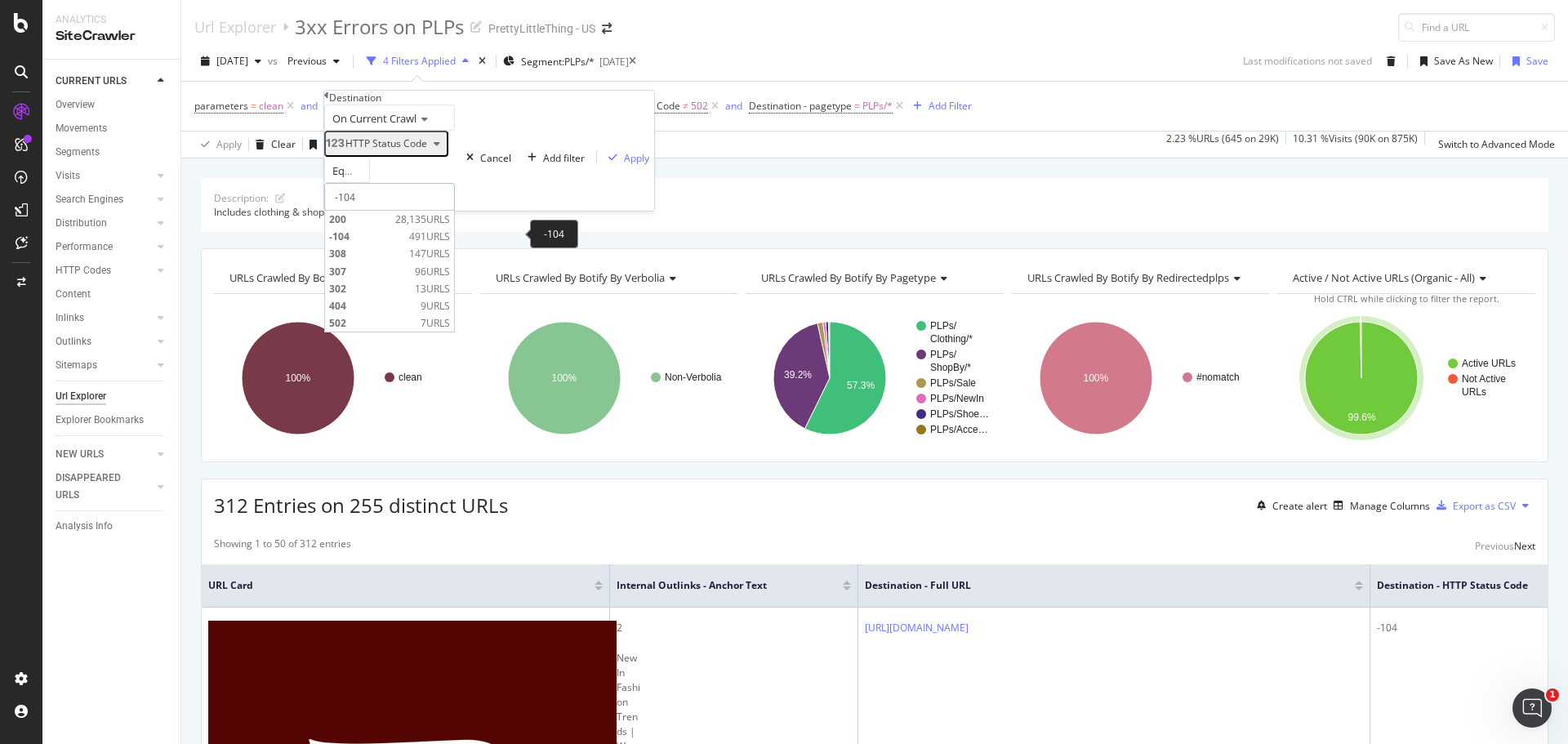
click at [455, 210] on input "-104" at bounding box center [389, 197] width 130 height 28
click at [405, 261] on span "308" at bounding box center [367, 254] width 76 height 14
type input "308"
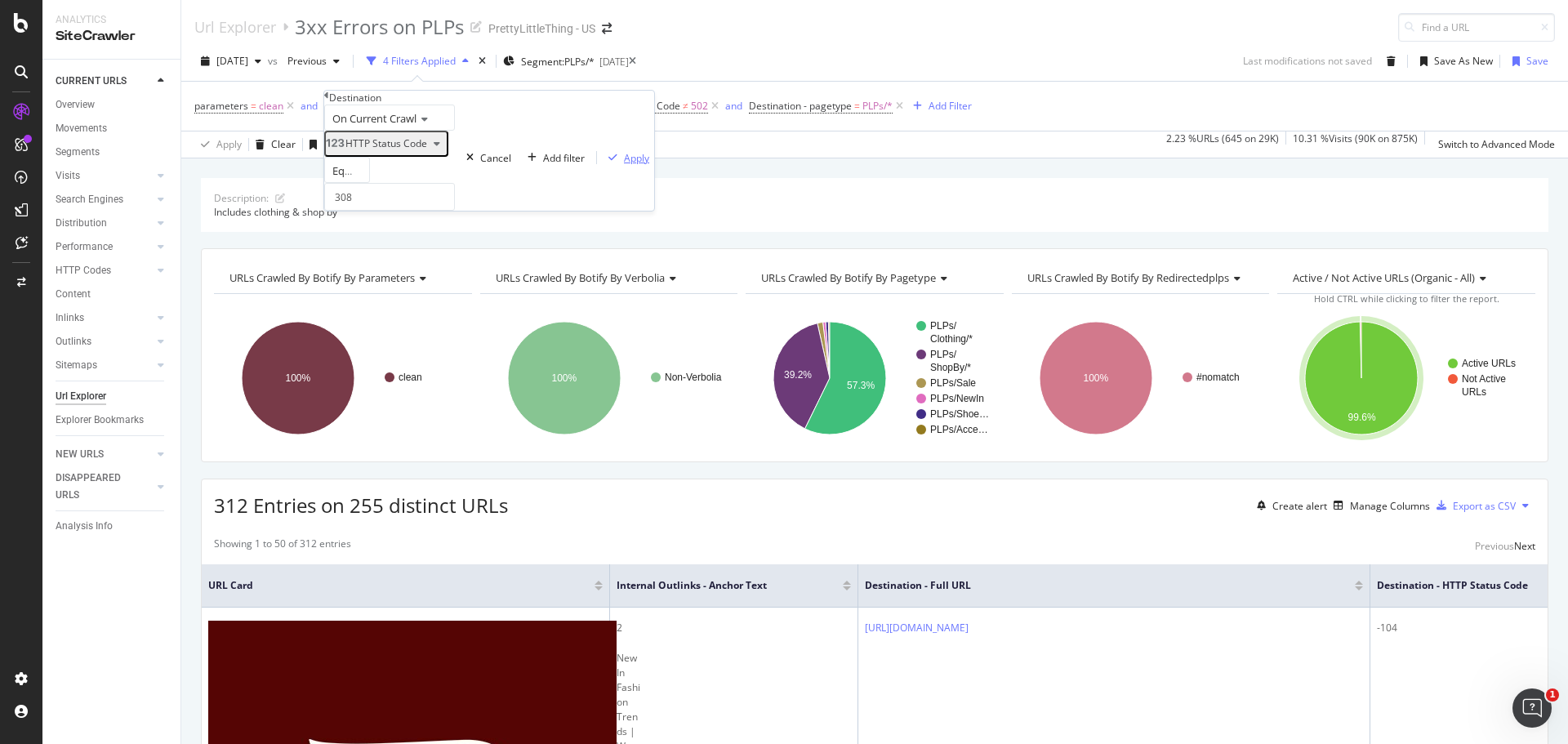
click at [608, 163] on icon "button" at bounding box center [613, 157] width 9 height 10
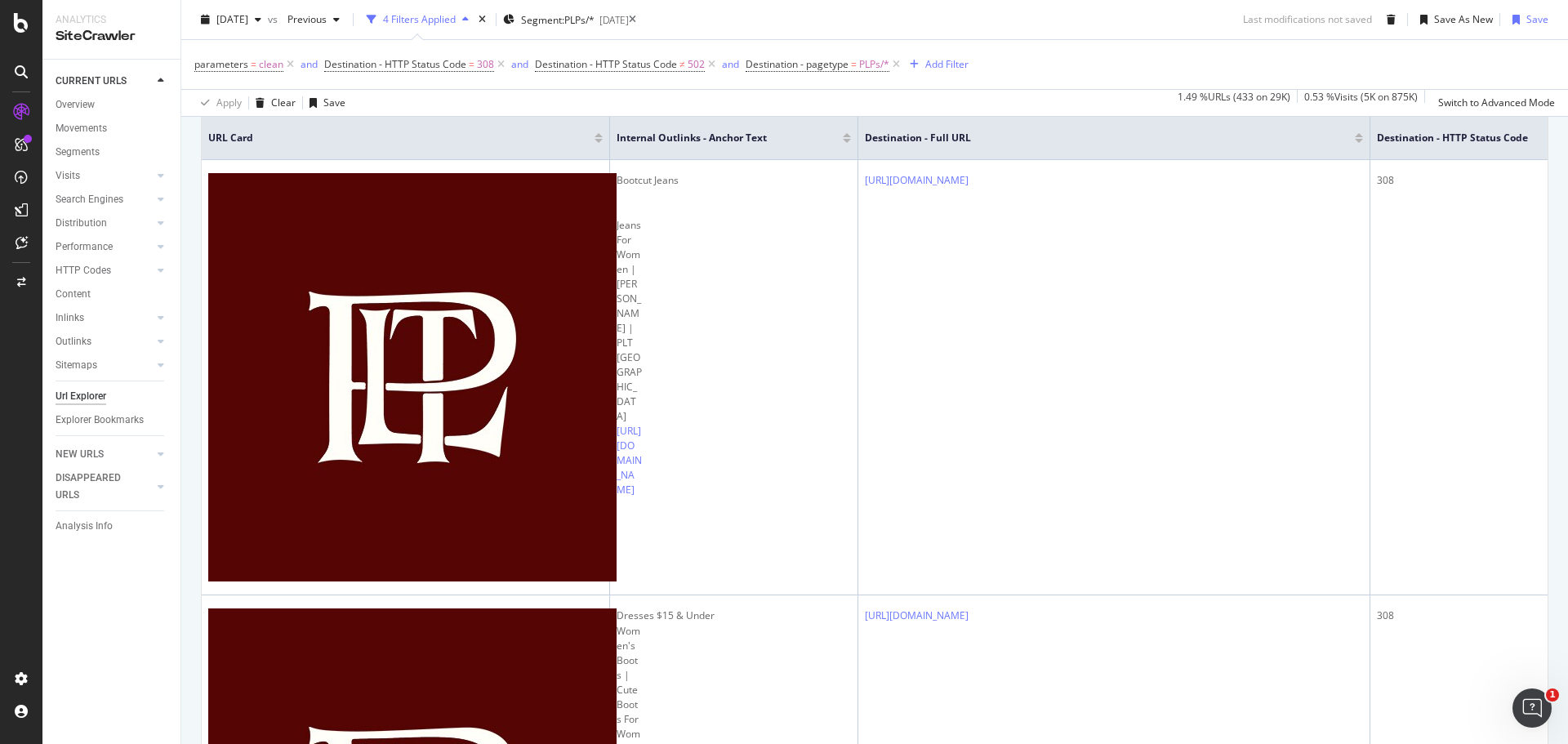
scroll to position [366, 0]
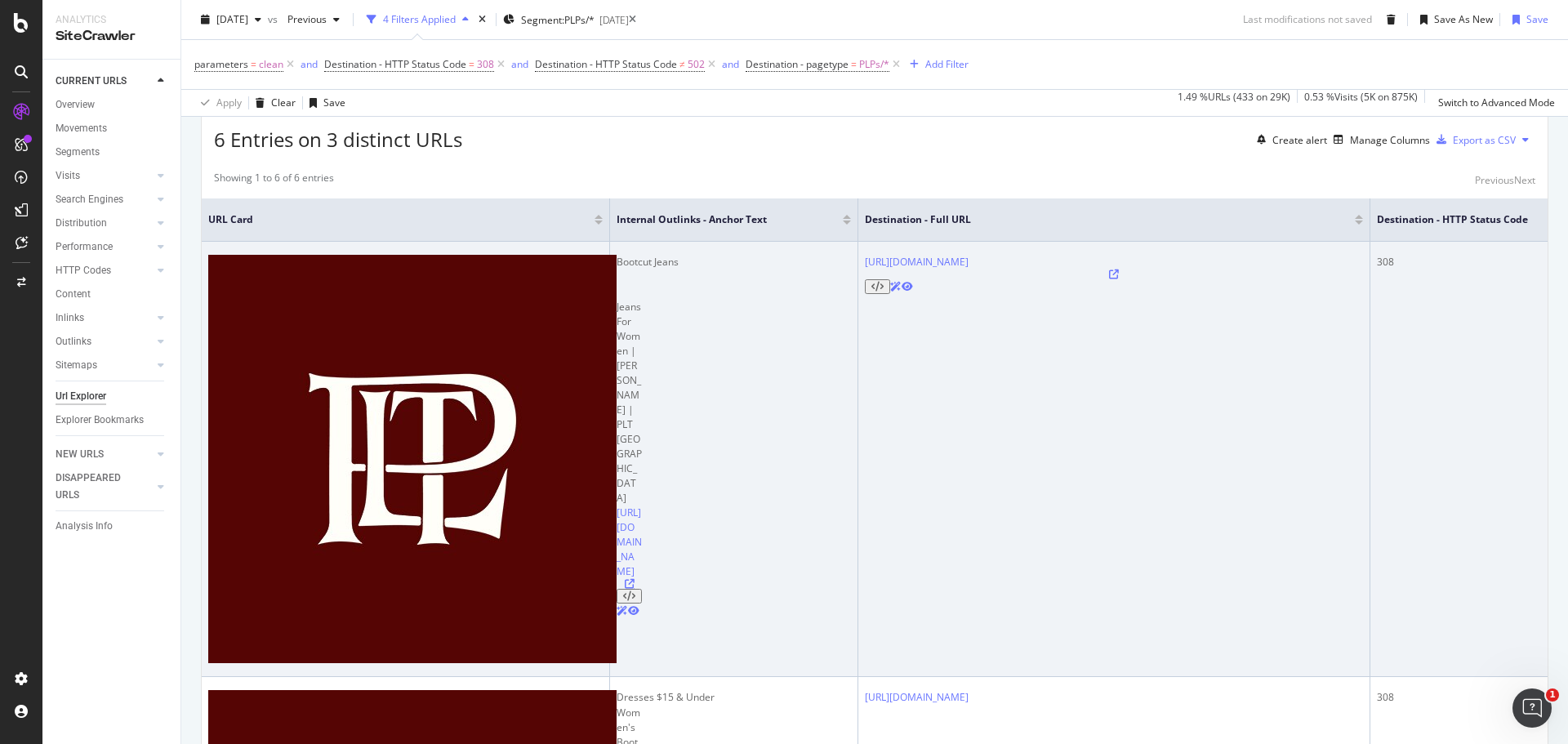
click at [625, 579] on icon at bounding box center [629, 584] width 10 height 10
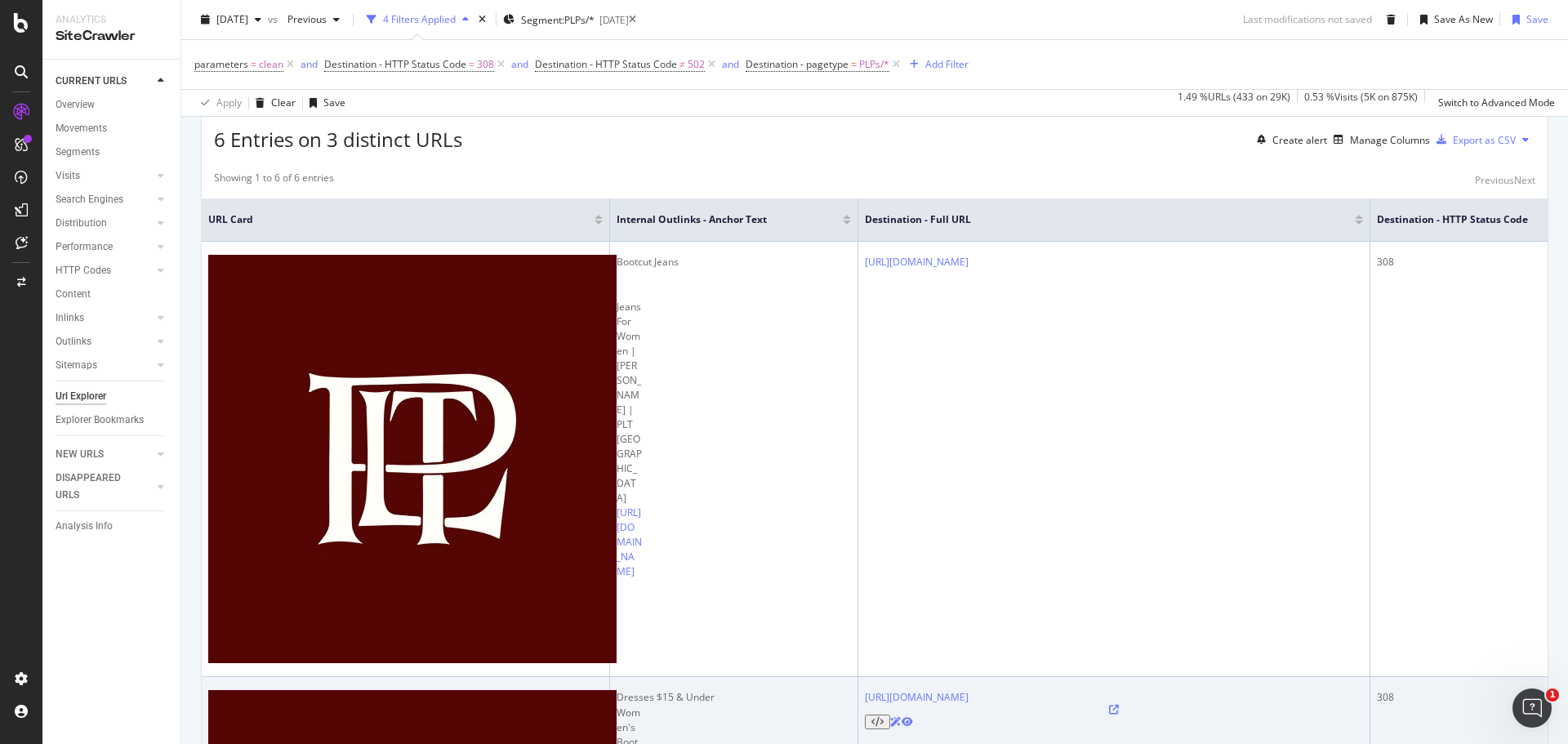
scroll to position [447, 0]
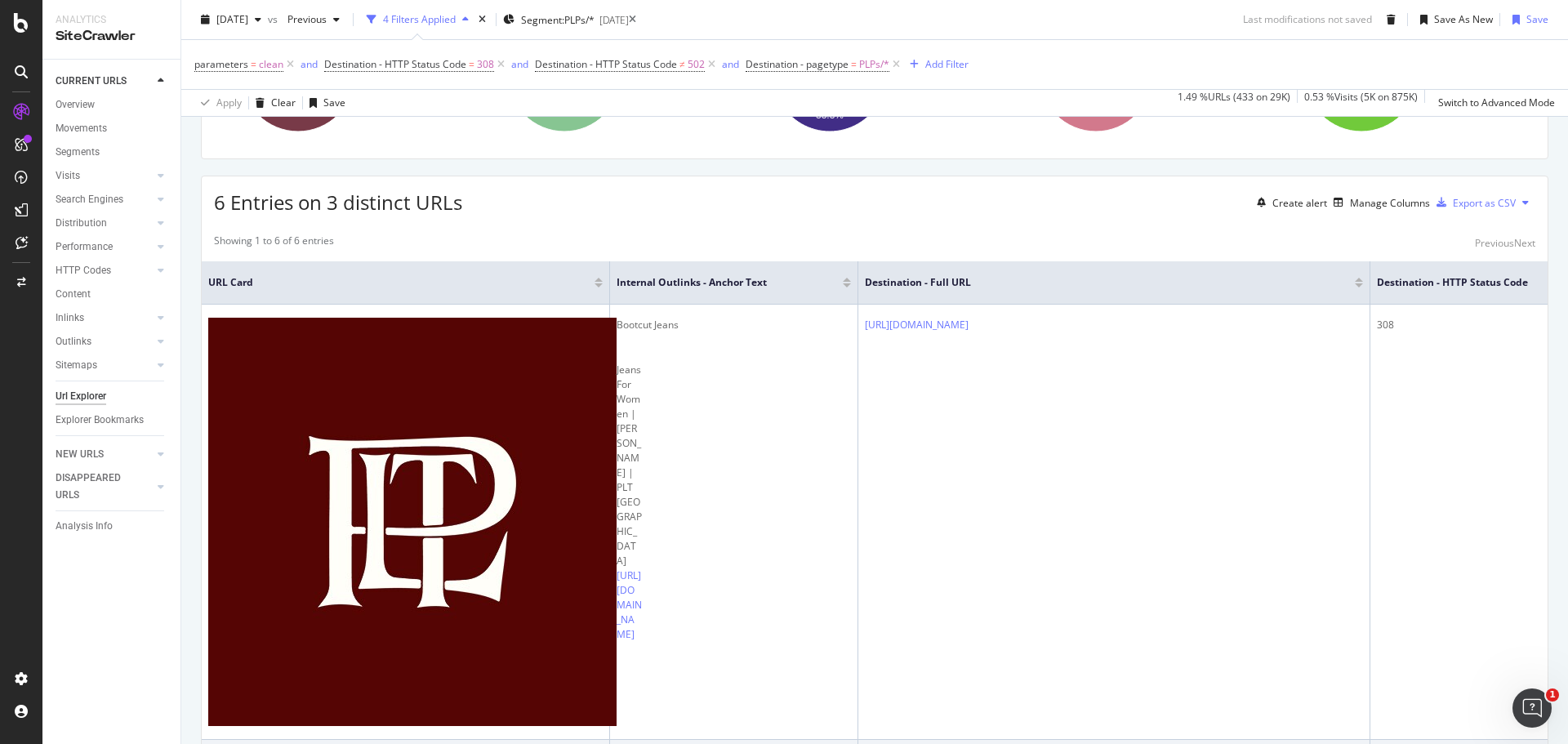
scroll to position [284, 0]
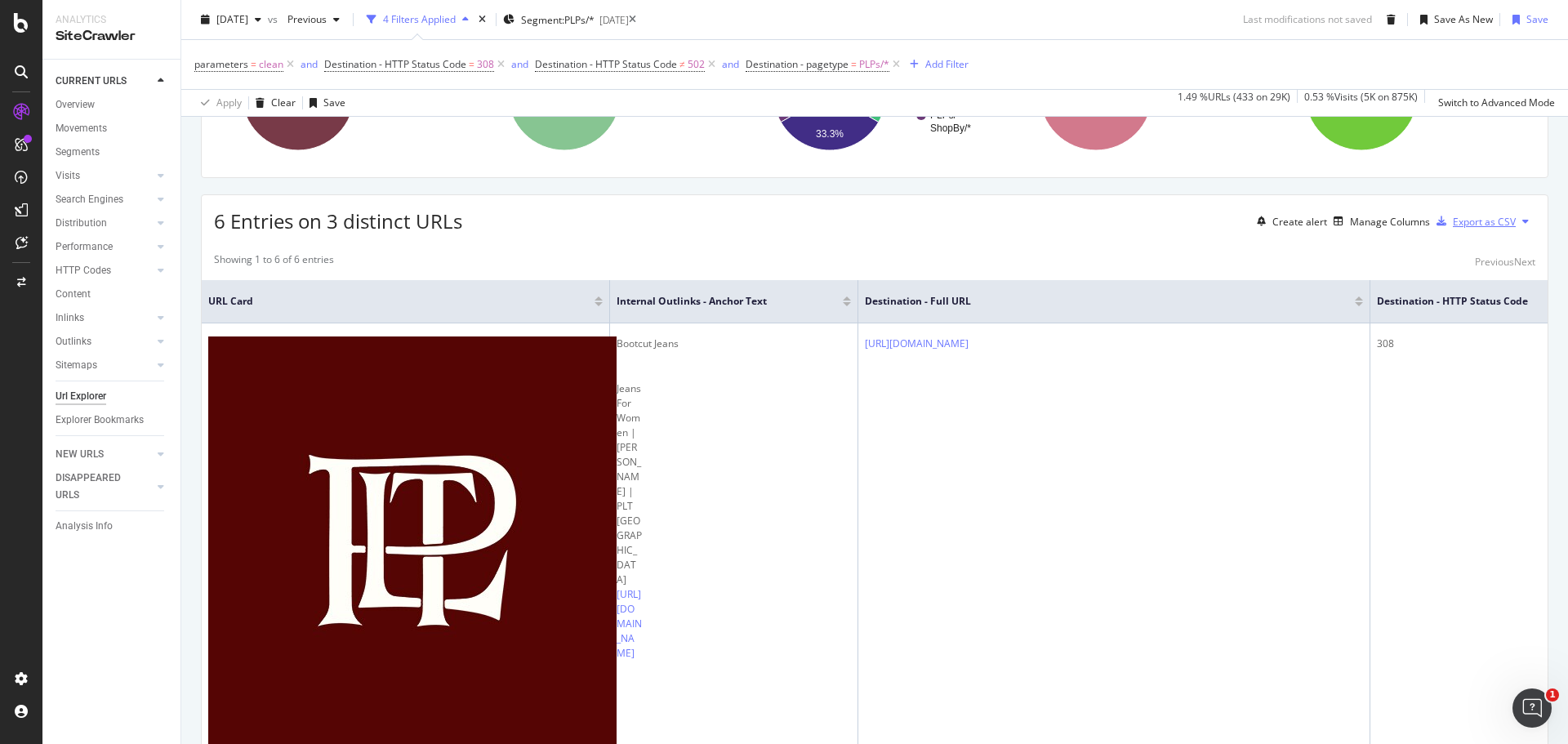
click at [1477, 226] on div "Export as CSV" at bounding box center [1483, 222] width 63 height 14
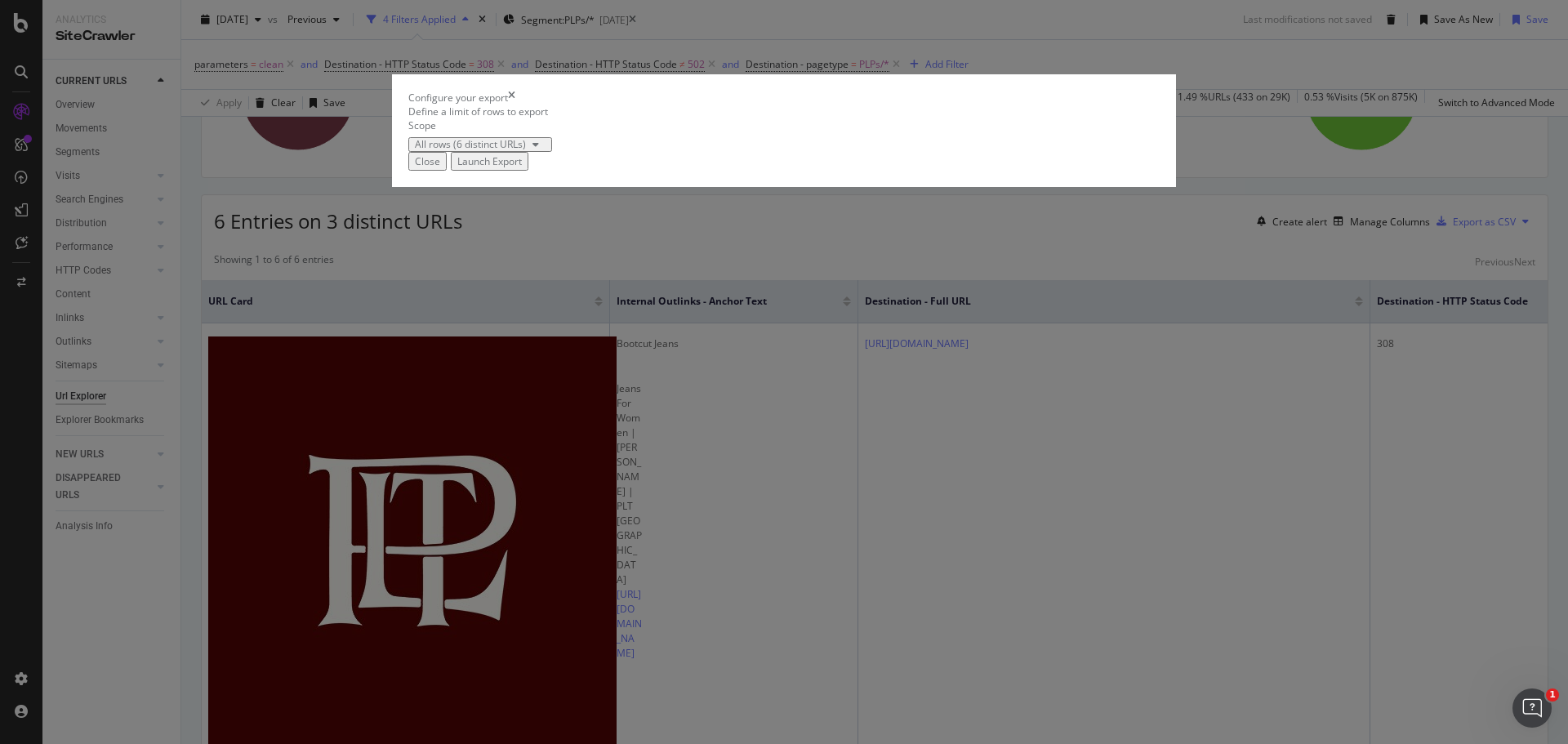
click at [528, 171] on button "Launch Export" at bounding box center [490, 161] width 77 height 18
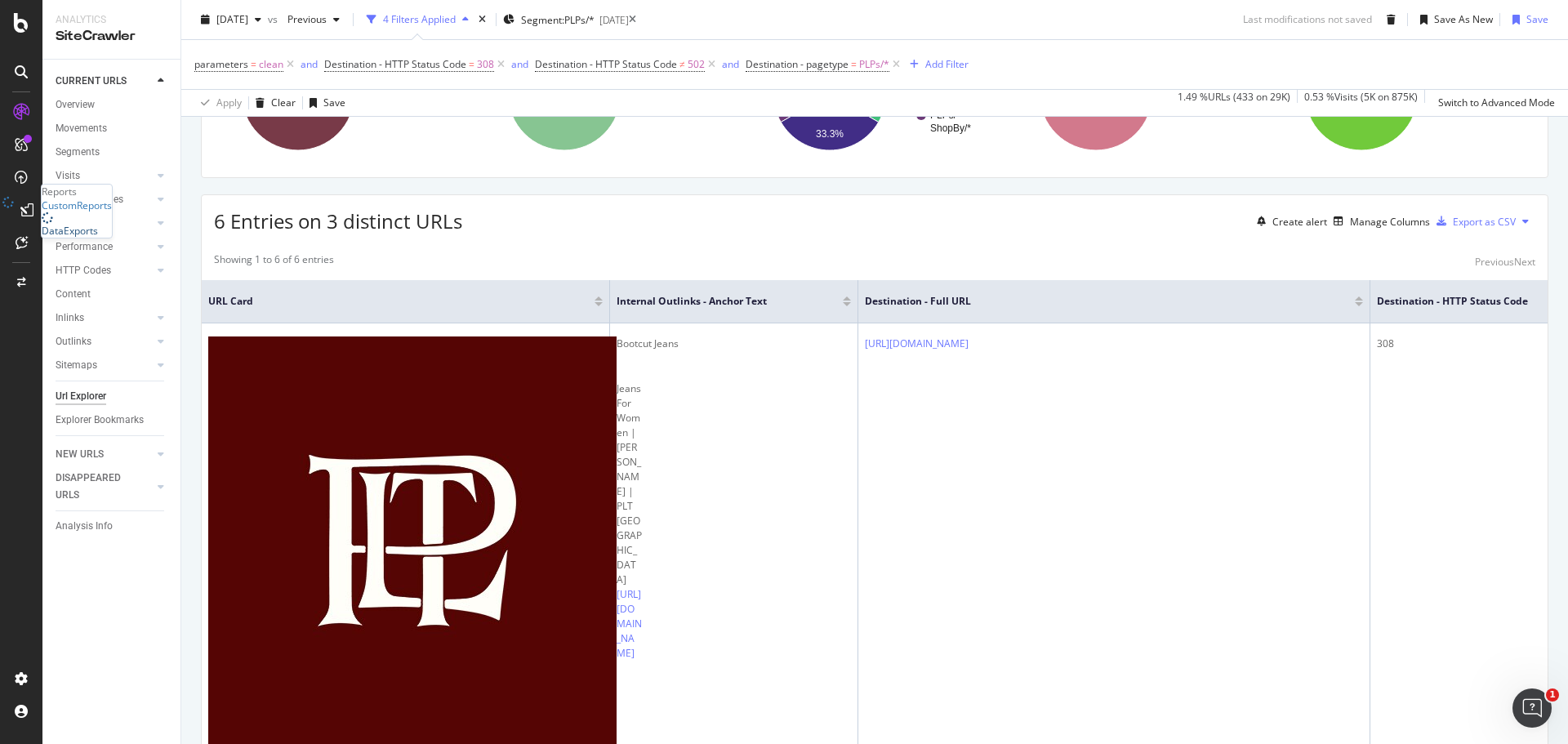
click at [73, 238] on div "DataExports" at bounding box center [70, 231] width 56 height 14
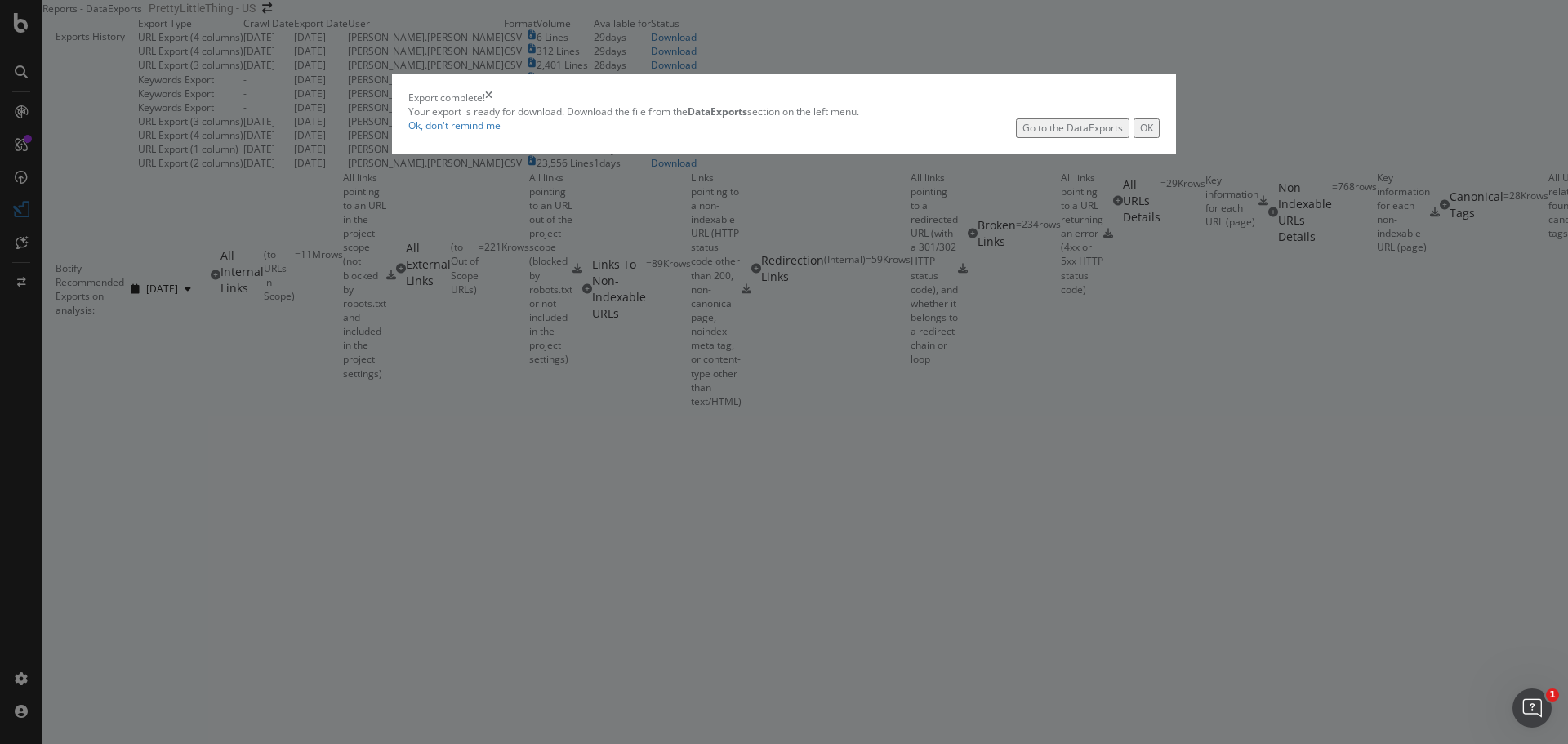
click at [1022, 135] on div "Go to the DataExports" at bounding box center [1072, 128] width 100 height 14
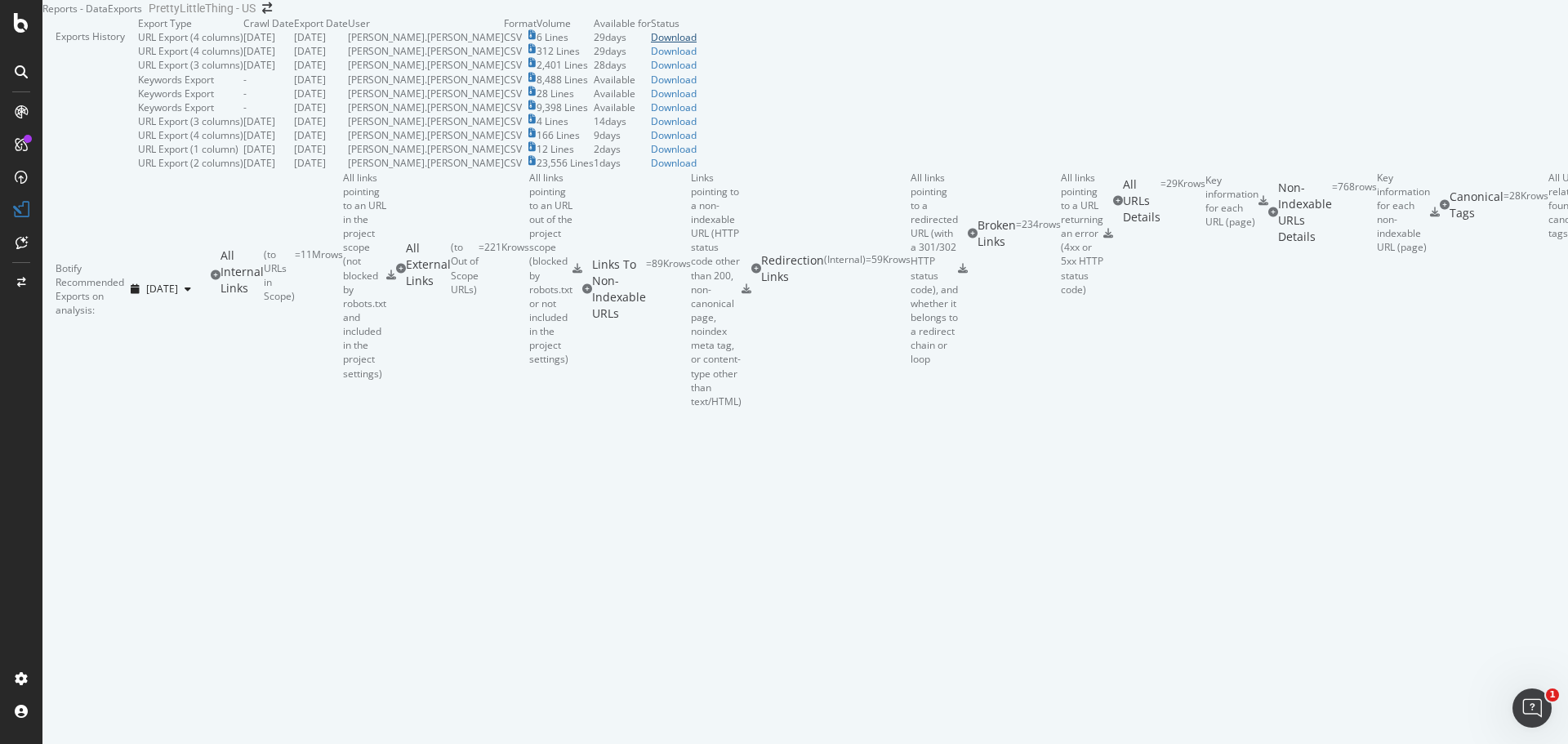
click at [696, 44] on div "Download" at bounding box center [674, 37] width 46 height 14
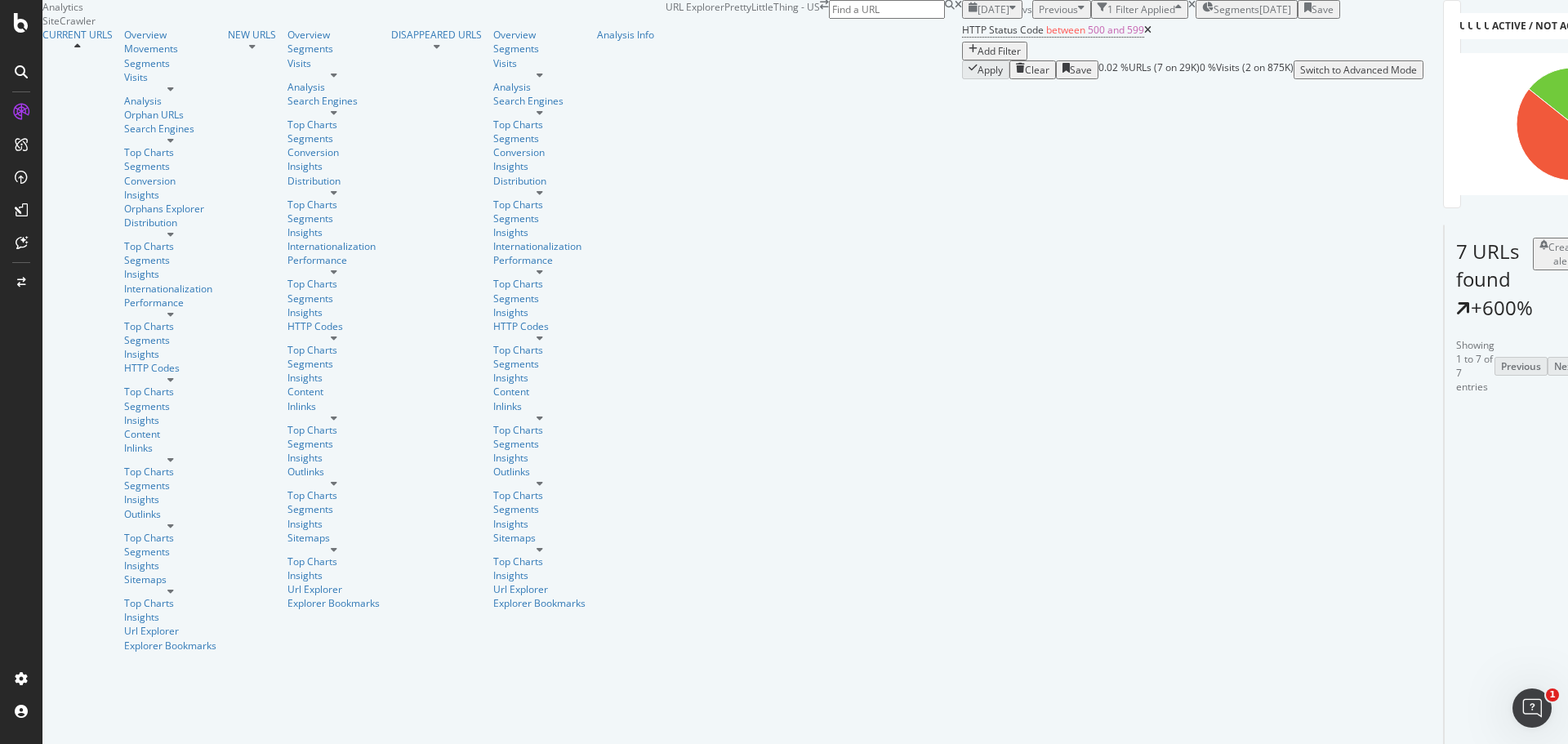
scroll to position [164, 0]
click at [1498, 606] on icon at bounding box center [1502, 610] width 10 height 10
click at [1498, 474] on icon at bounding box center [1502, 478] width 10 height 10
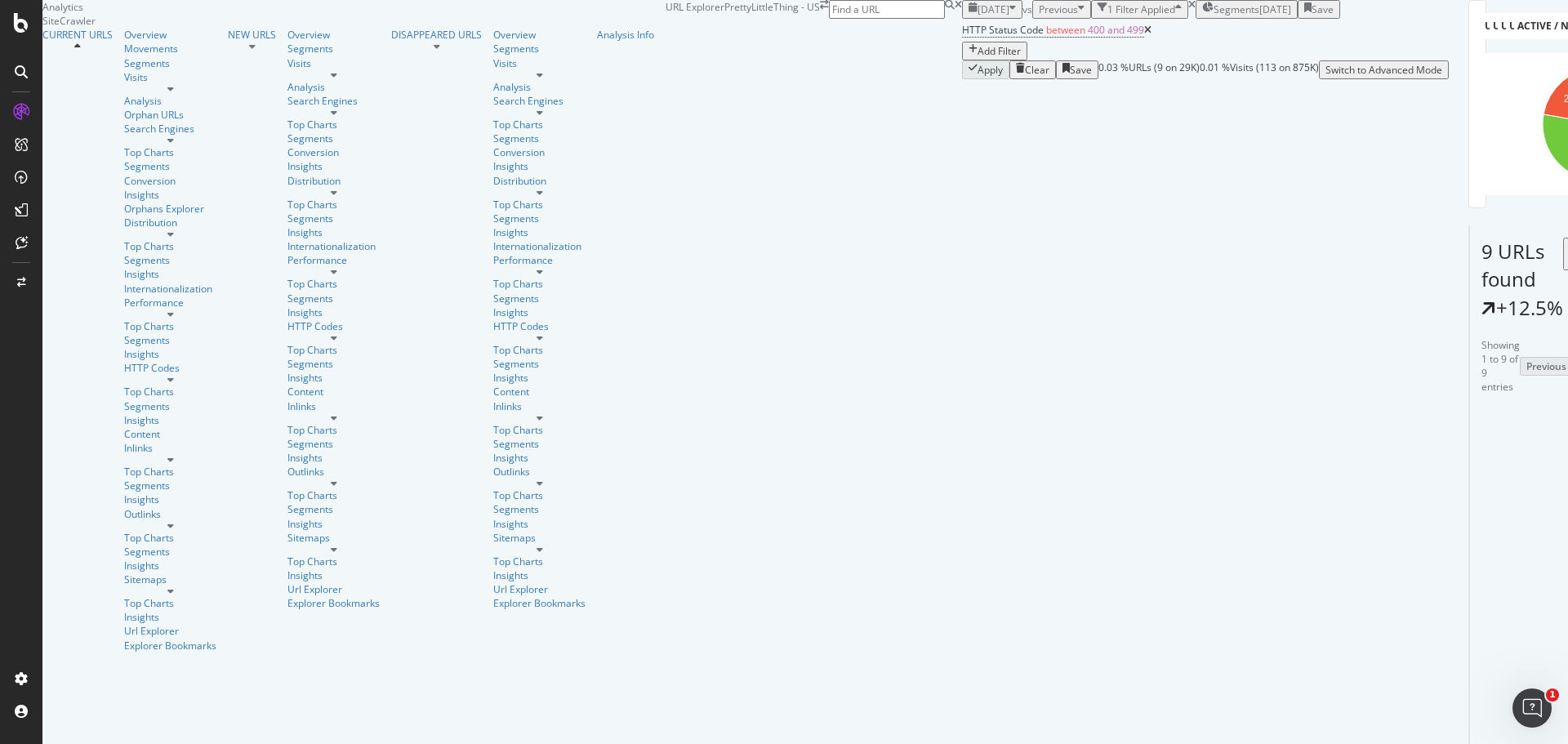
scroll to position [245, 0]
click at [1523, 540] on icon at bounding box center [1528, 544] width 10 height 10
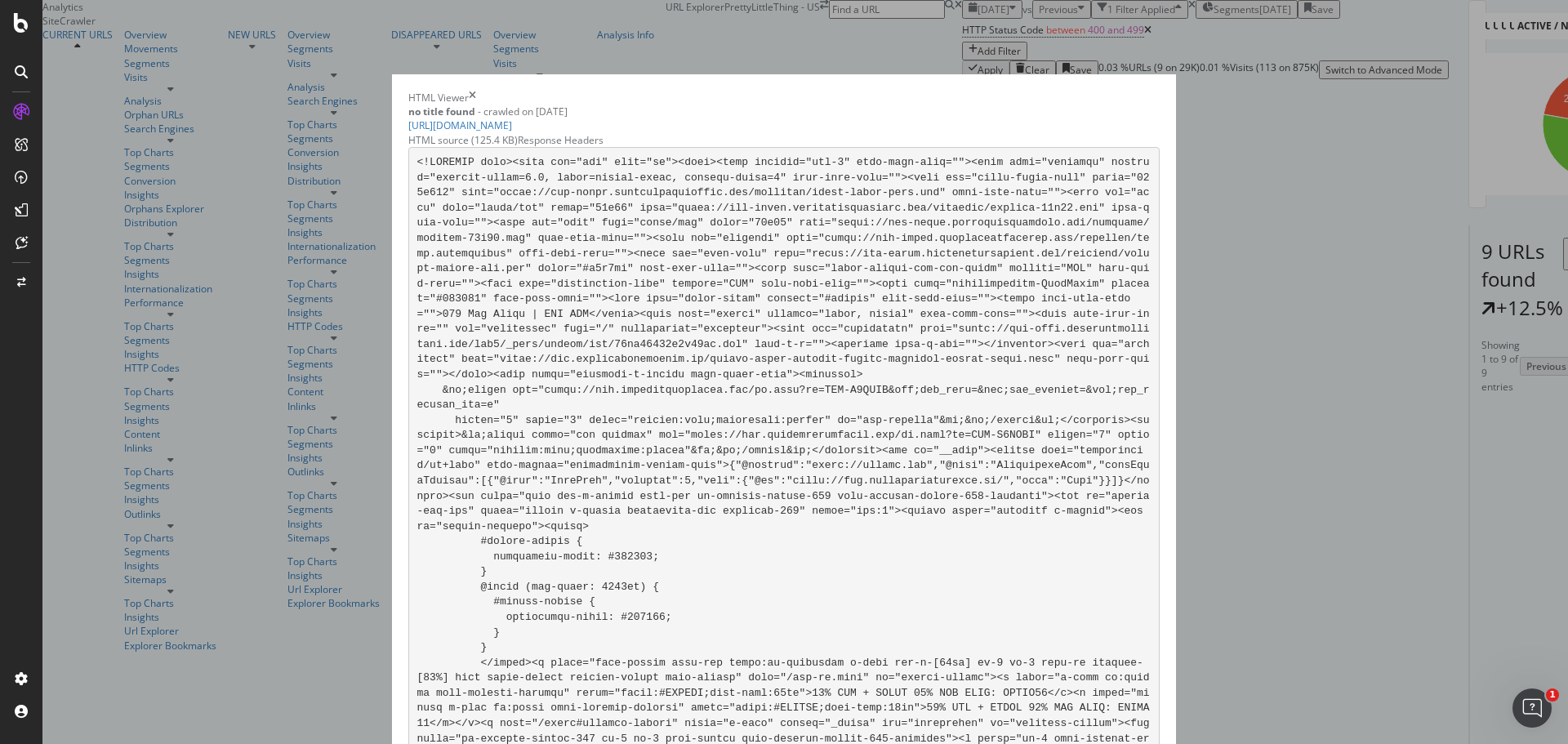
click at [604, 147] on div "Response Headers" at bounding box center [560, 140] width 85 height 14
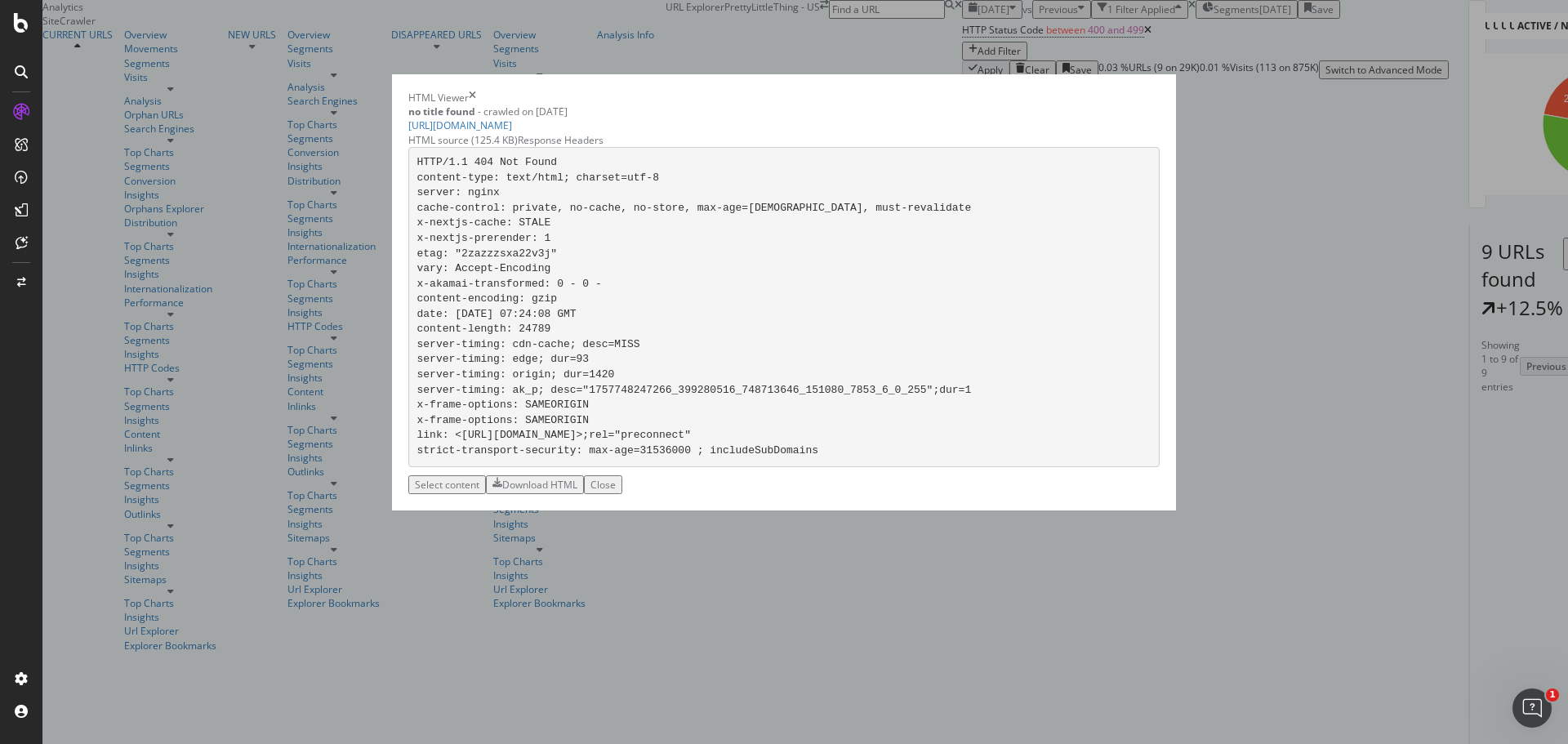
click at [476, 105] on icon "times" at bounding box center [472, 98] width 7 height 14
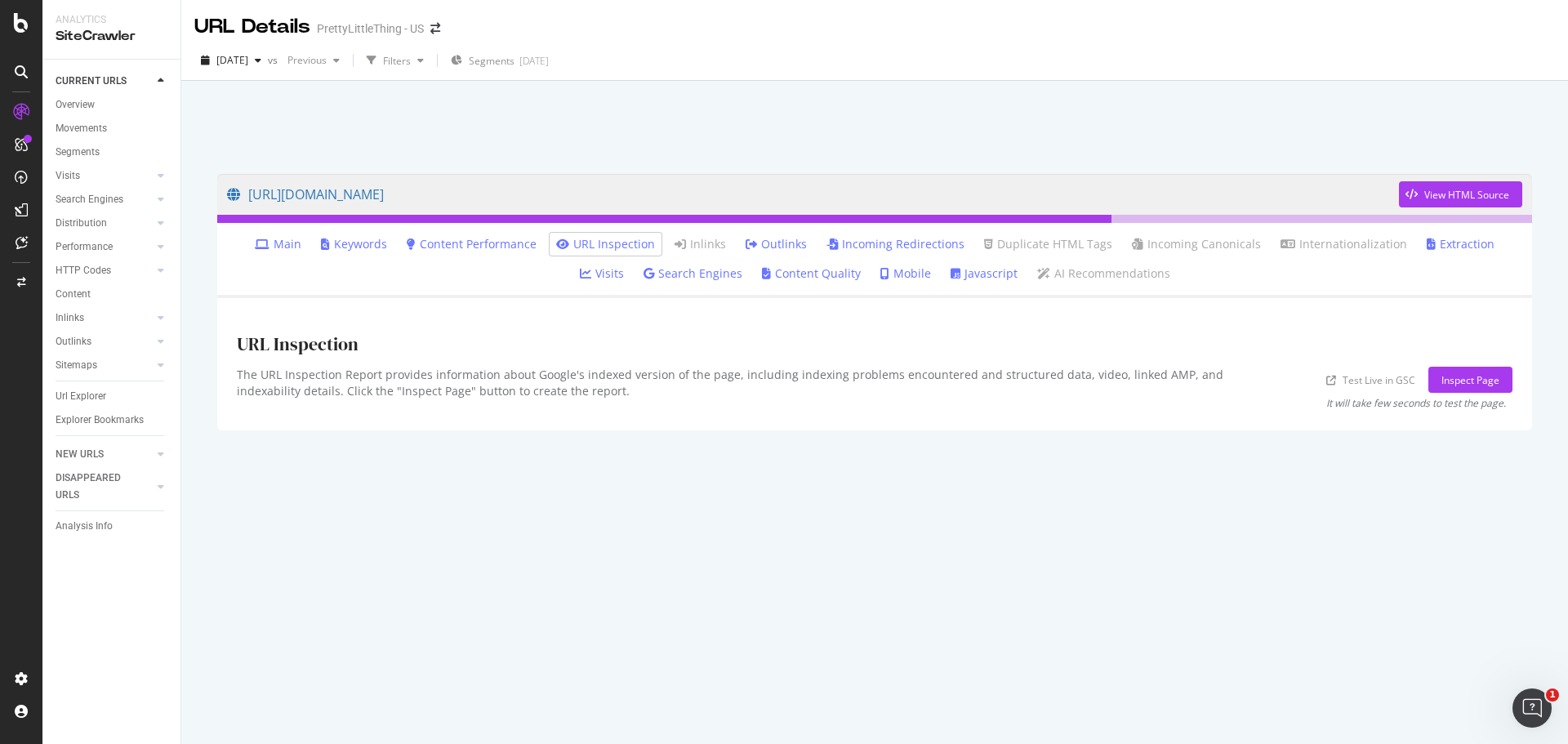
click at [357, 241] on link "Keywords" at bounding box center [354, 244] width 66 height 17
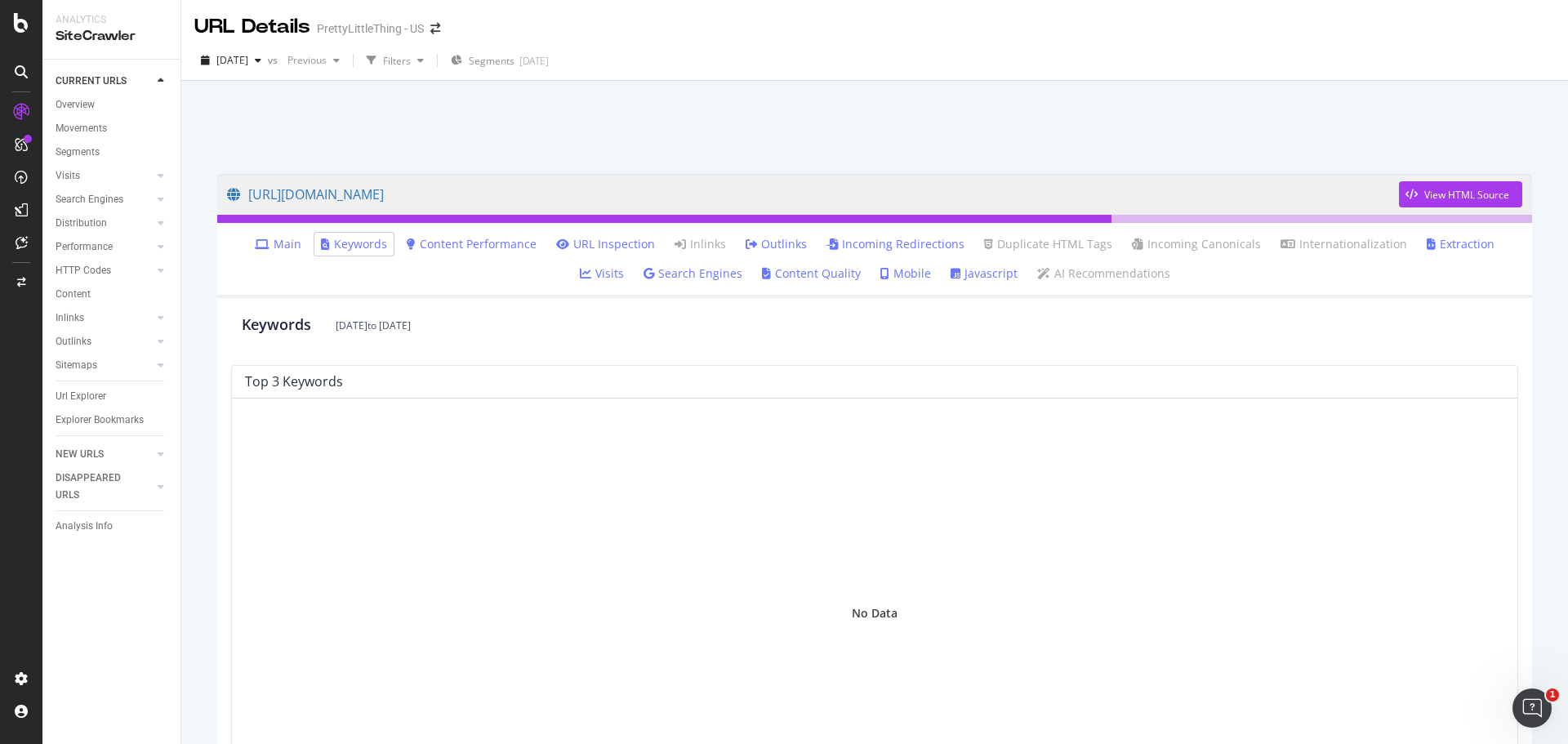
click at [273, 237] on link "Main" at bounding box center [277, 244] width 47 height 17
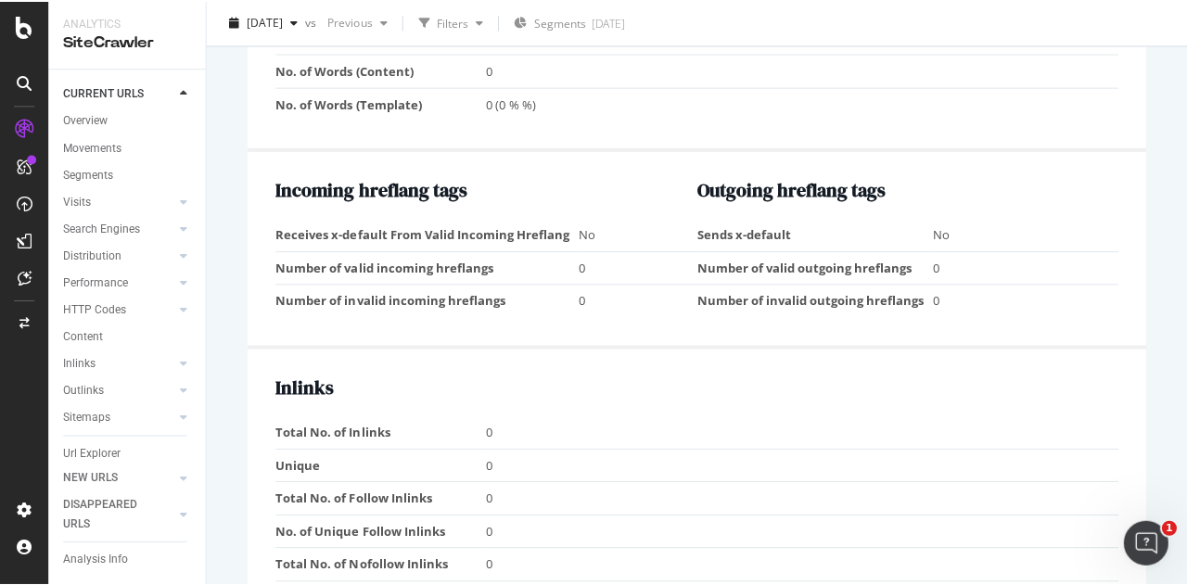
scroll to position [1577, 0]
